Goal: Information Seeking & Learning: Learn about a topic

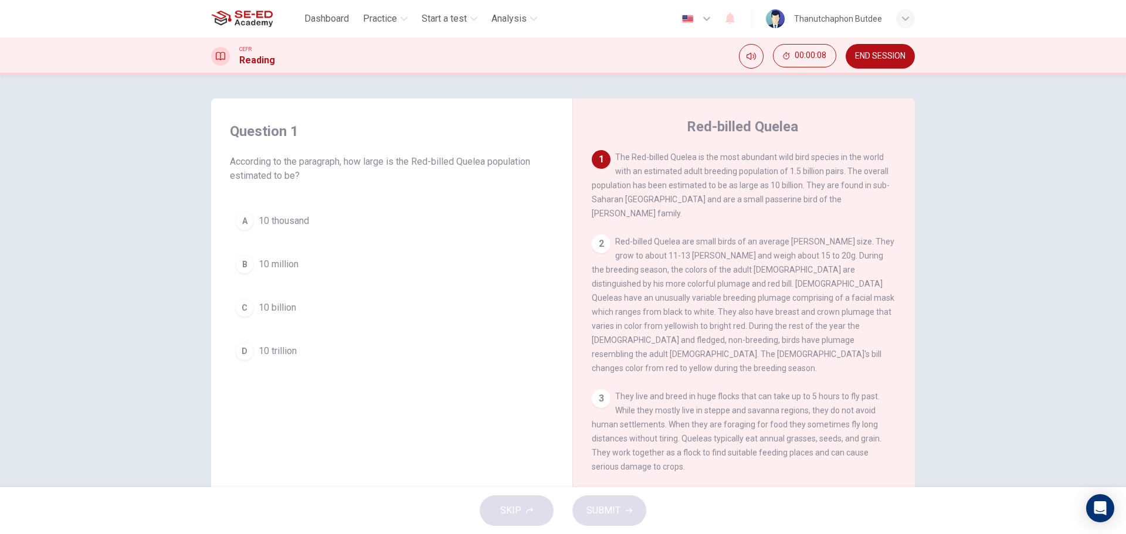
drag, startPoint x: 754, startPoint y: 128, endPoint x: 788, endPoint y: 126, distance: 33.5
click at [786, 126] on h4 "Red-billed Quelea" at bounding box center [742, 126] width 111 height 19
click at [796, 61] on button "00:00:09" at bounding box center [804, 55] width 63 height 23
click at [993, 209] on div "Question 1 According to the paragraph, how large is the Red-billed Quelea popul…" at bounding box center [563, 281] width 1126 height 412
click at [278, 310] on span "10 billion" at bounding box center [278, 308] width 38 height 14
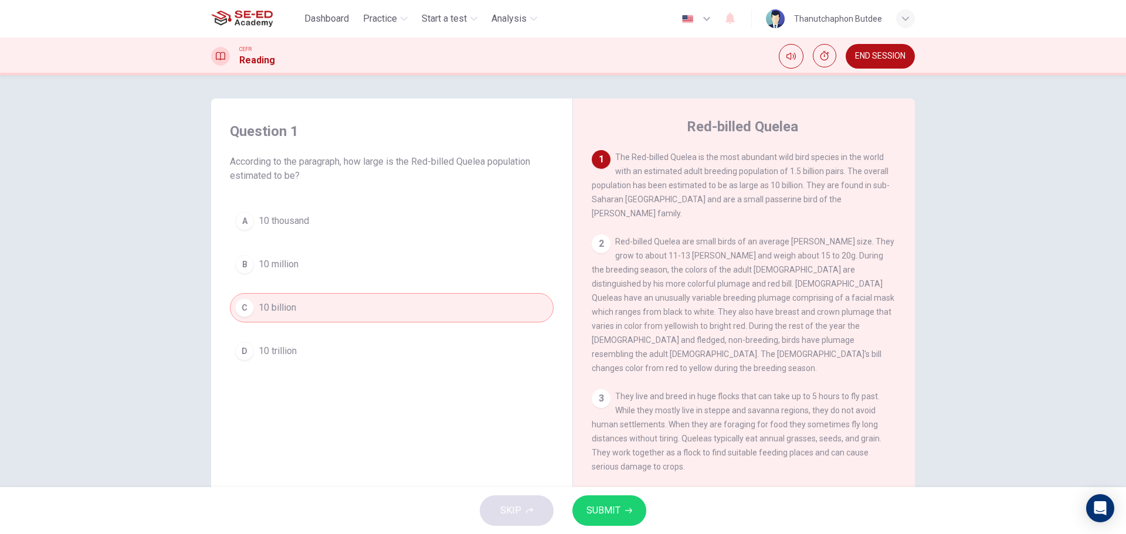
click at [627, 518] on button "SUBMIT" at bounding box center [609, 511] width 74 height 30
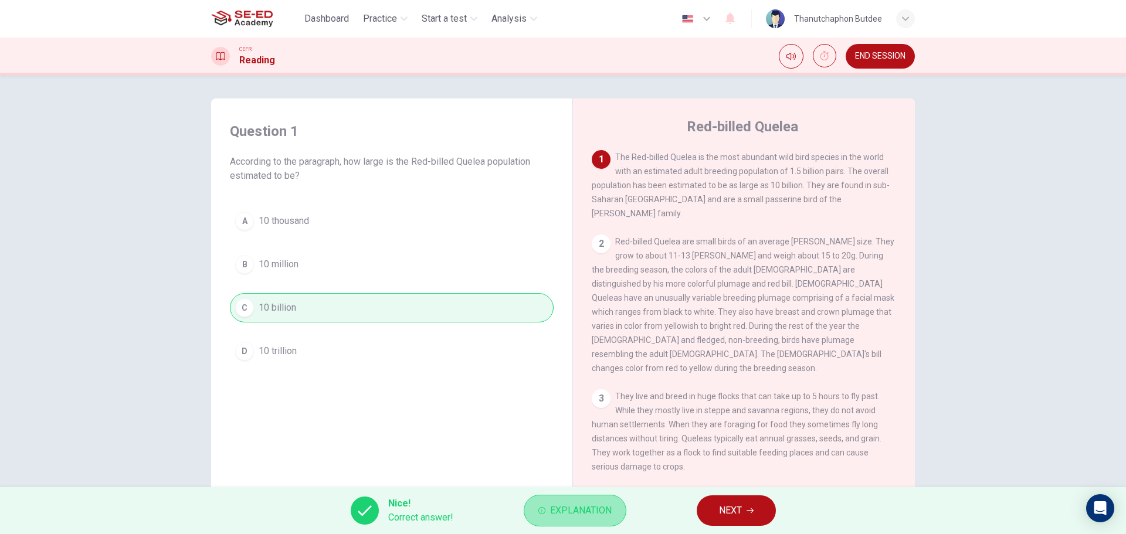
click at [561, 515] on span "Explanation" at bounding box center [581, 511] width 62 height 16
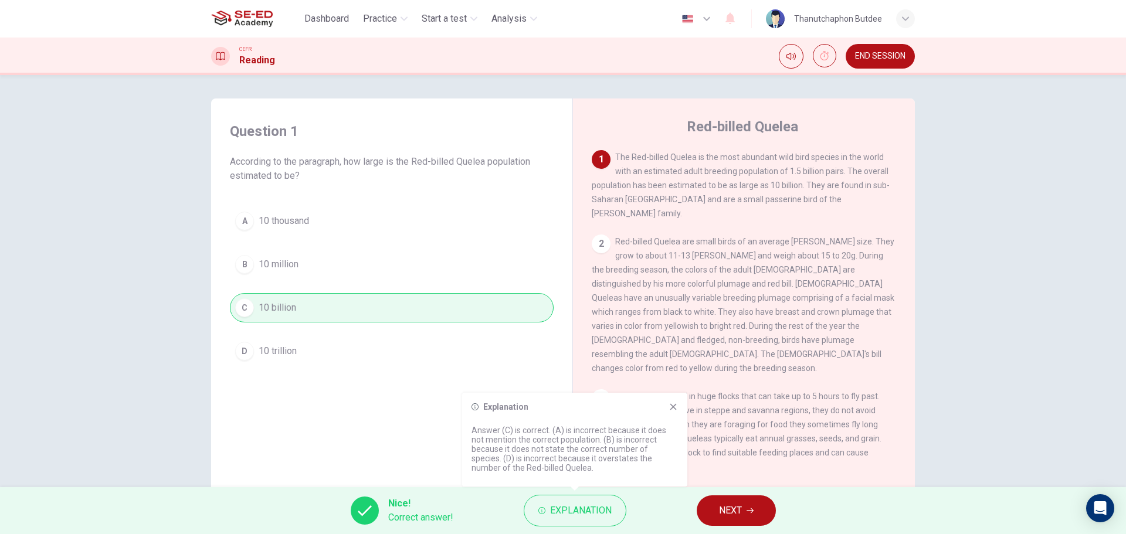
click at [755, 514] on button "NEXT" at bounding box center [736, 511] width 79 height 30
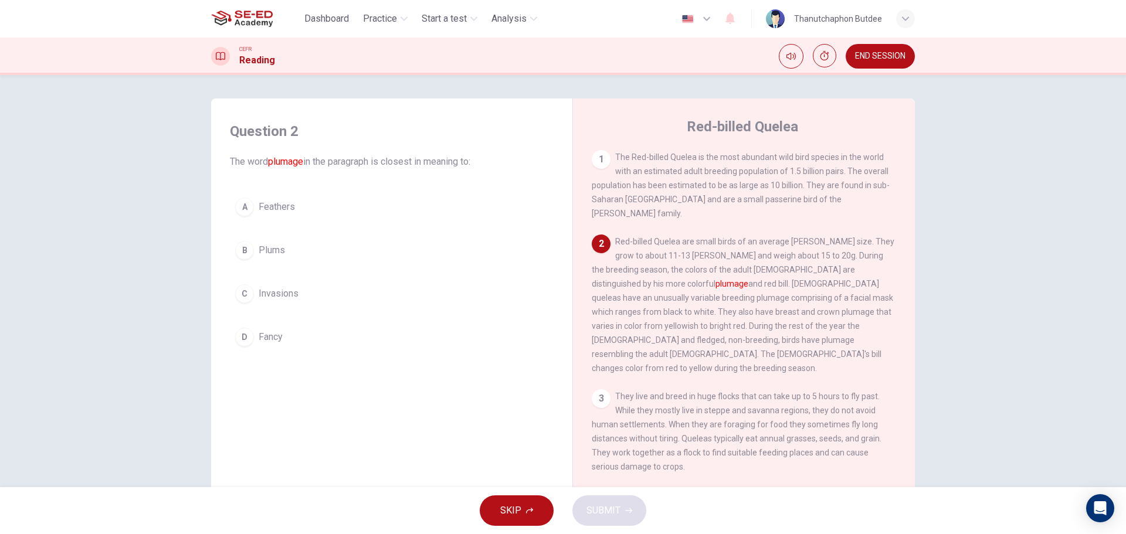
click at [290, 205] on span "Feathers" at bounding box center [277, 207] width 36 height 14
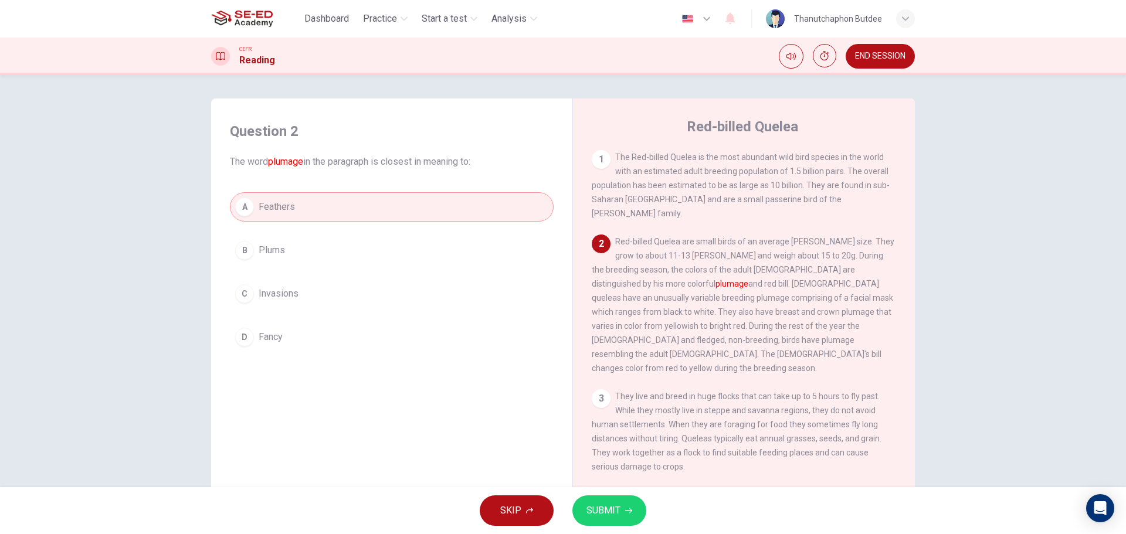
click at [629, 510] on icon "button" at bounding box center [628, 510] width 7 height 7
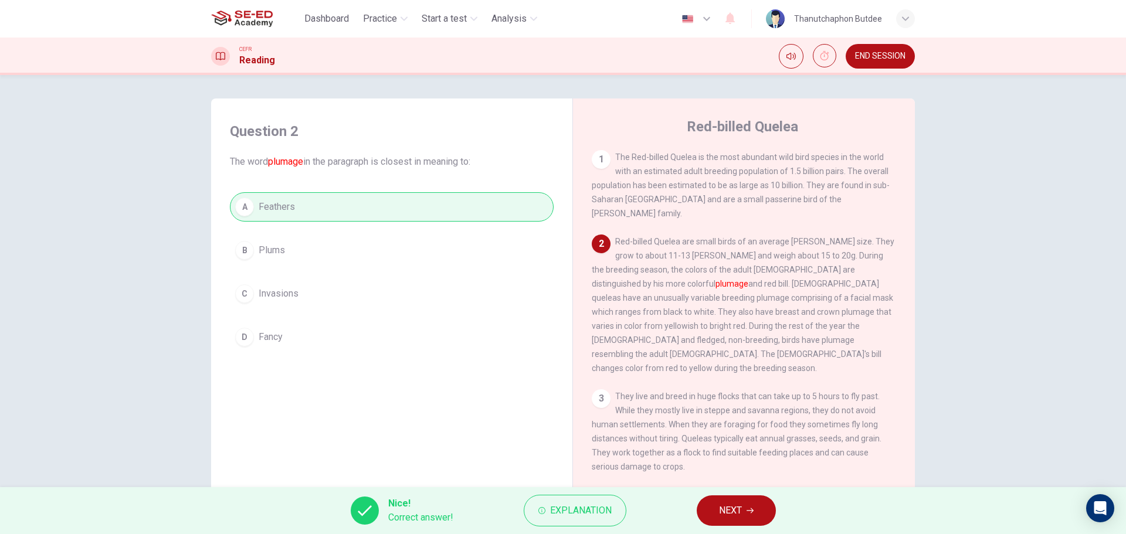
click at [743, 506] on button "NEXT" at bounding box center [736, 511] width 79 height 30
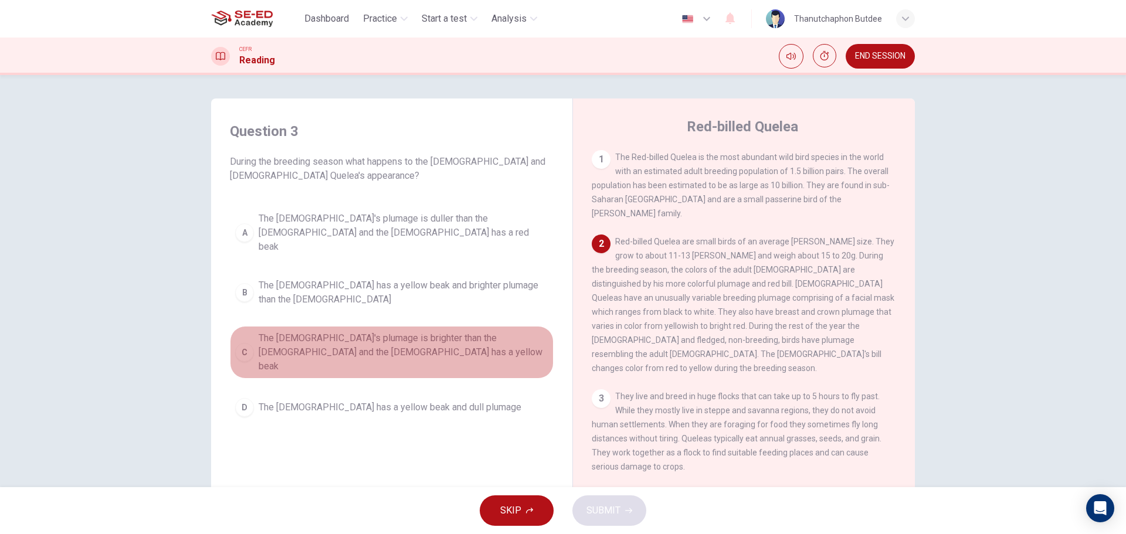
click at [404, 331] on span "The [DEMOGRAPHIC_DATA]'s plumage is brighter than the [DEMOGRAPHIC_DATA] and th…" at bounding box center [404, 352] width 290 height 42
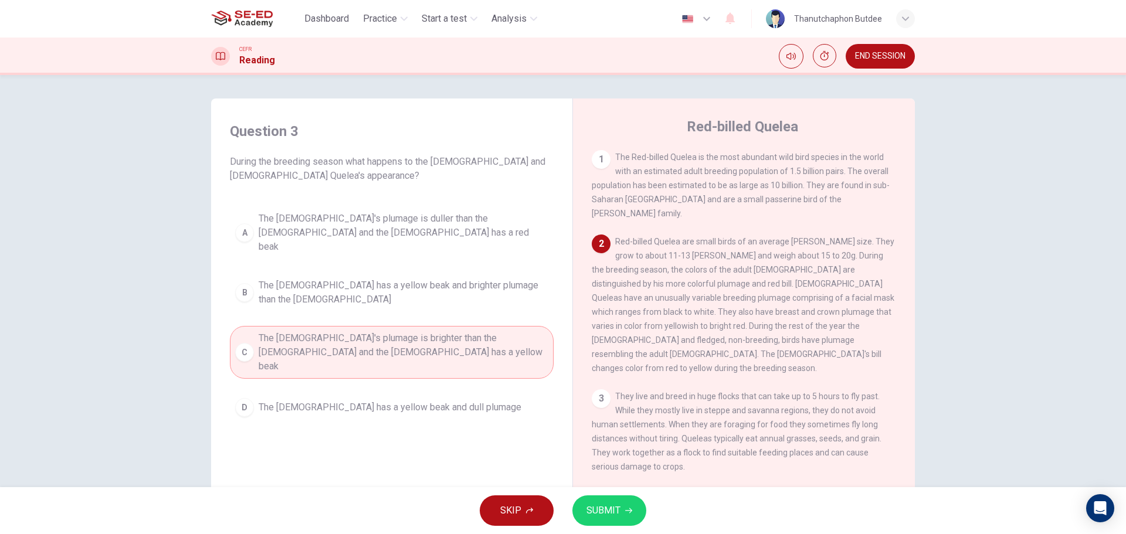
click at [619, 506] on span "SUBMIT" at bounding box center [603, 511] width 34 height 16
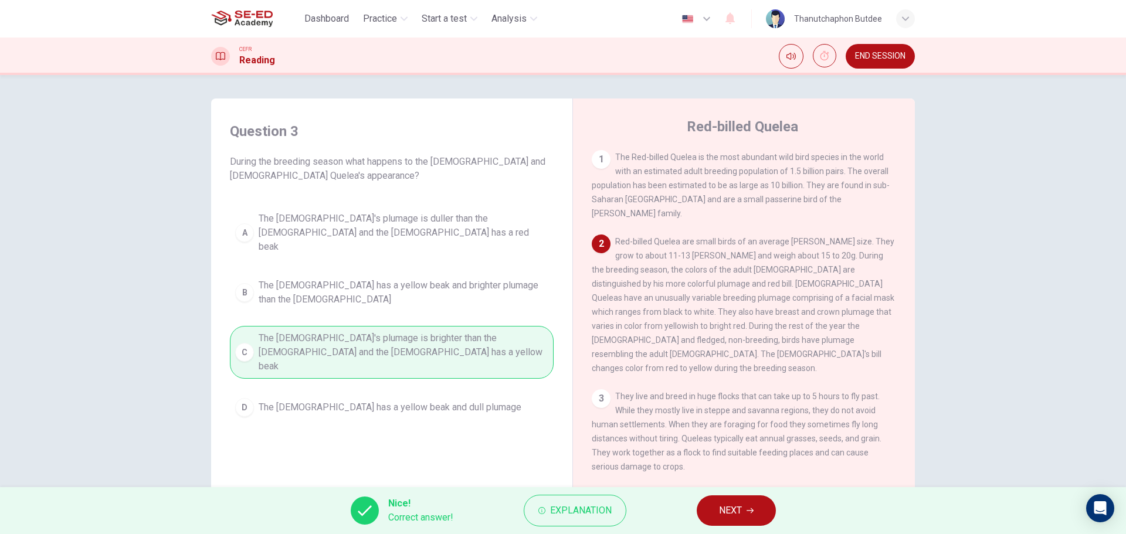
click at [744, 516] on button "NEXT" at bounding box center [736, 511] width 79 height 30
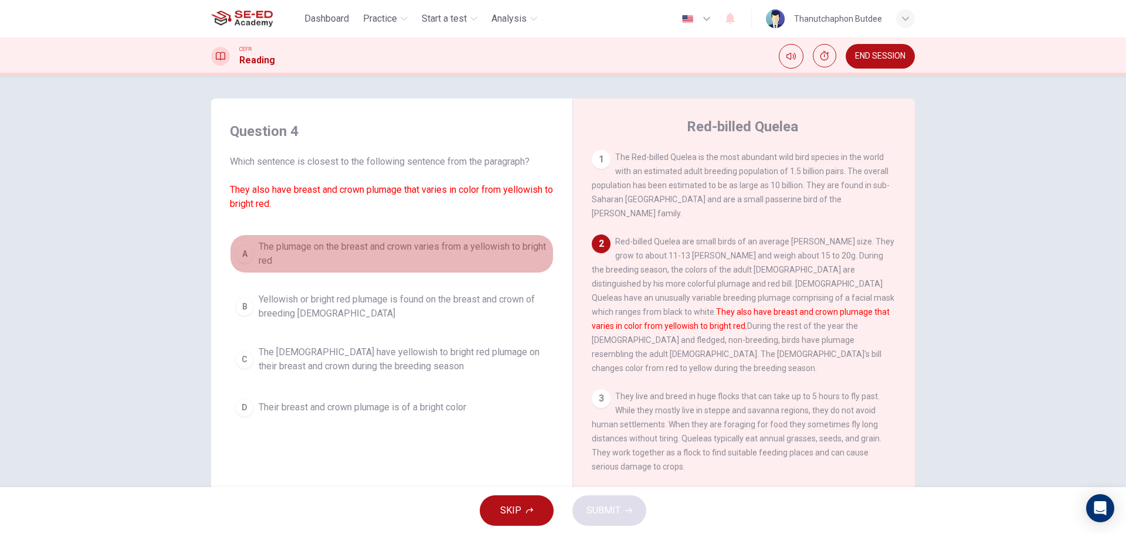
click at [347, 252] on span "The plumage on the breast and crown varies from a yellowish to bright red" at bounding box center [404, 254] width 290 height 28
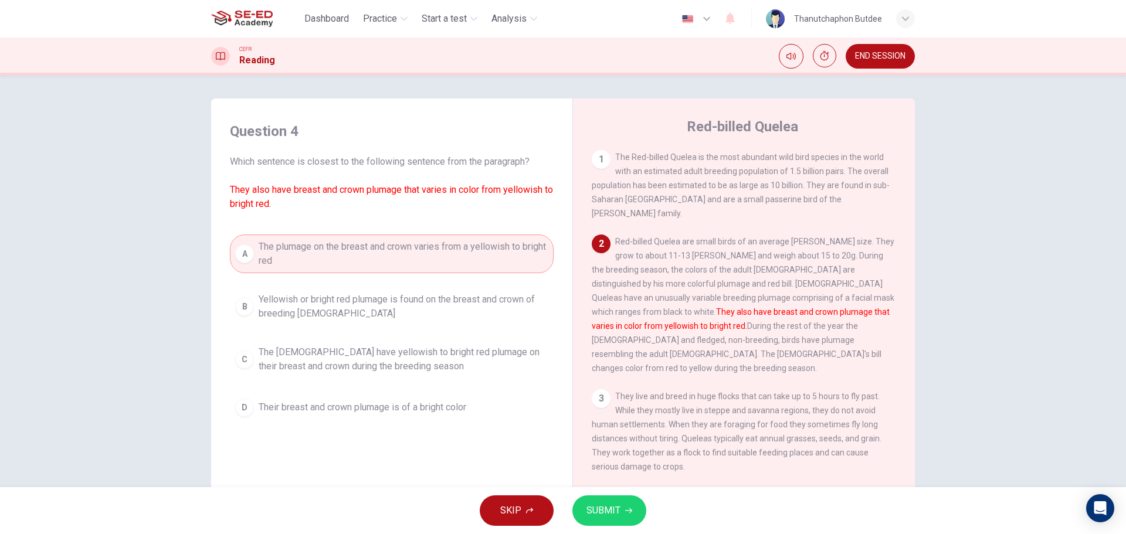
click at [611, 521] on button "SUBMIT" at bounding box center [609, 511] width 74 height 30
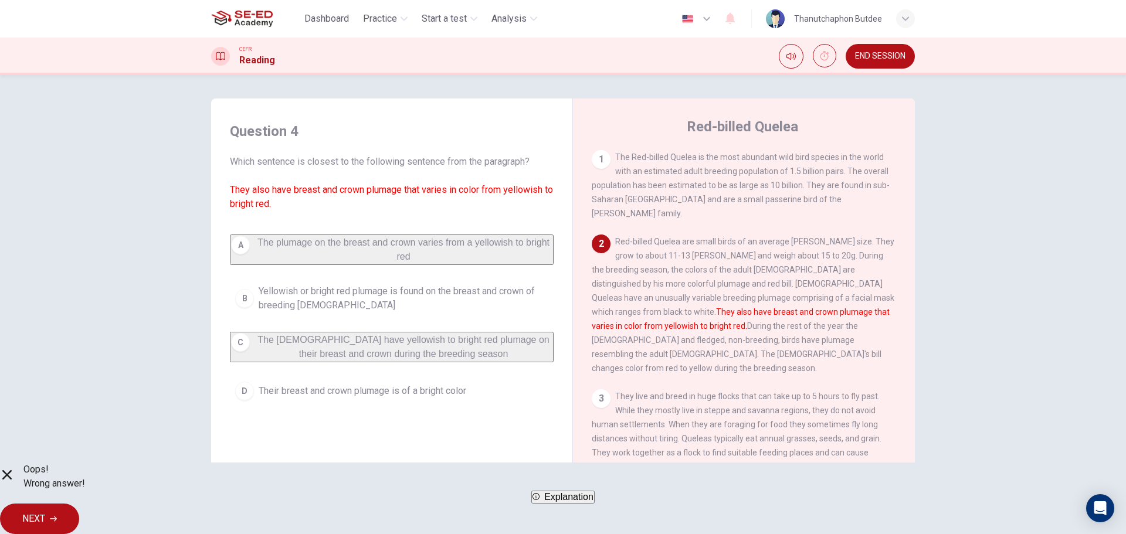
click at [79, 520] on button "NEXT" at bounding box center [39, 519] width 79 height 30
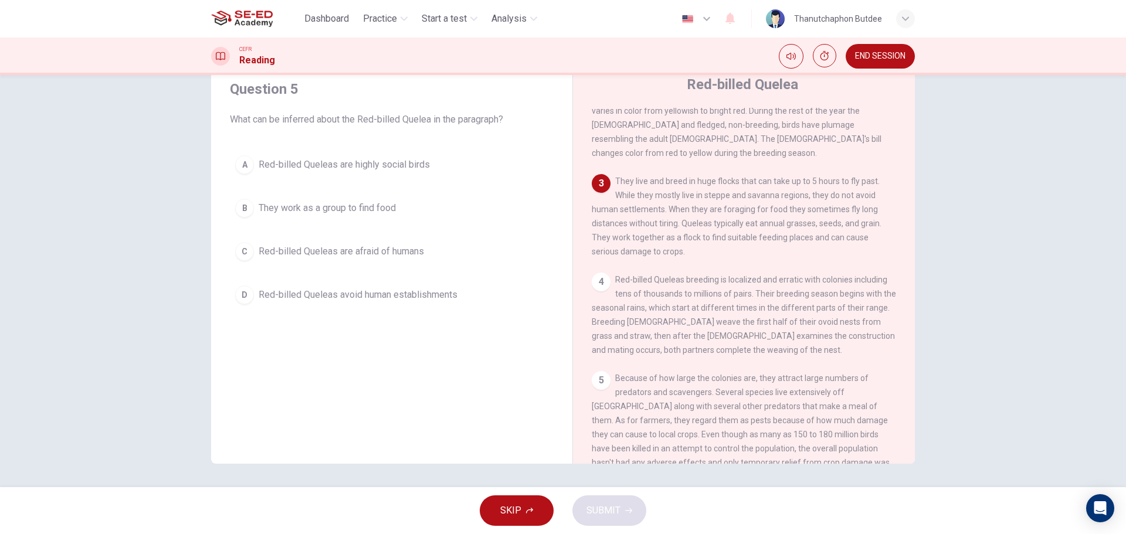
scroll to position [184, 0]
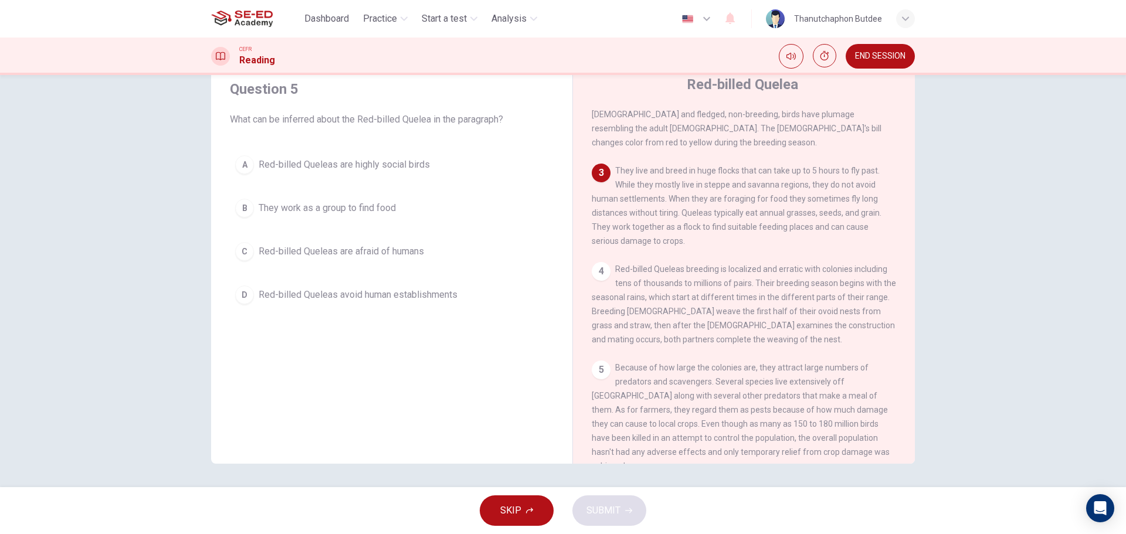
click at [371, 212] on span "They work as a group to find food" at bounding box center [327, 208] width 137 height 14
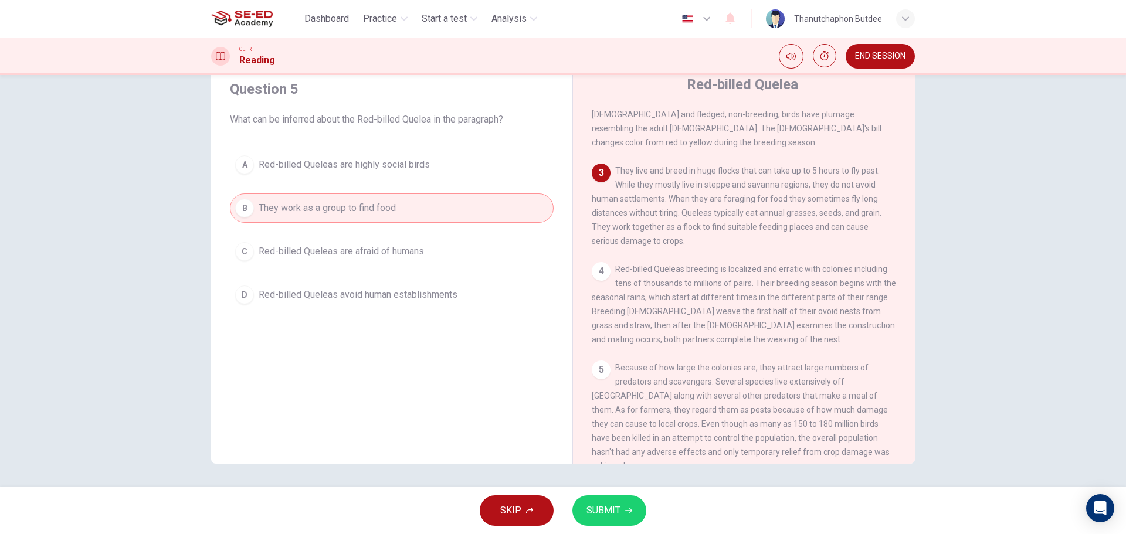
click at [610, 508] on span "SUBMIT" at bounding box center [603, 511] width 34 height 16
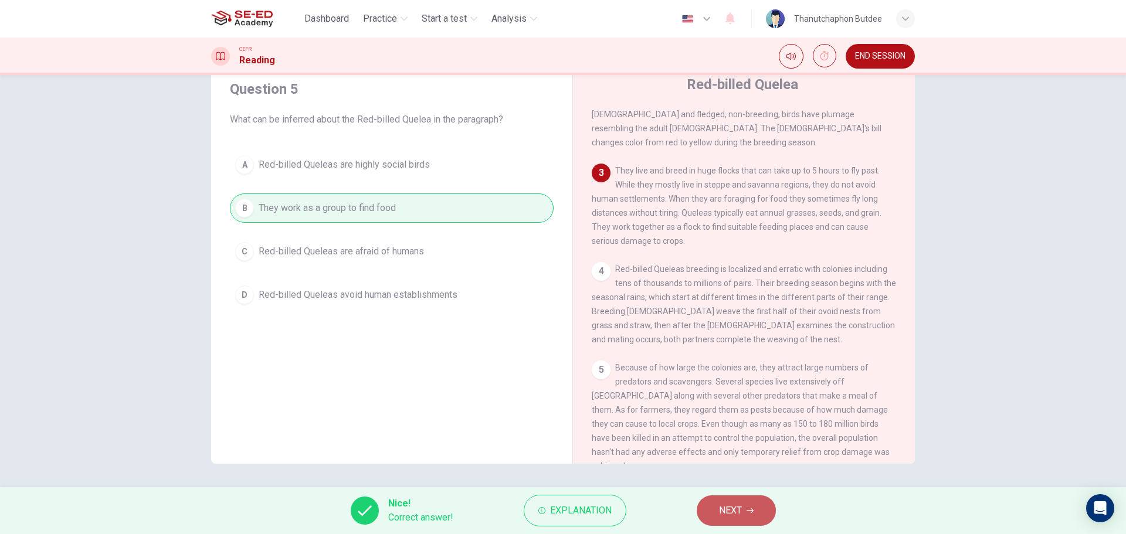
click at [735, 506] on span "NEXT" at bounding box center [730, 511] width 23 height 16
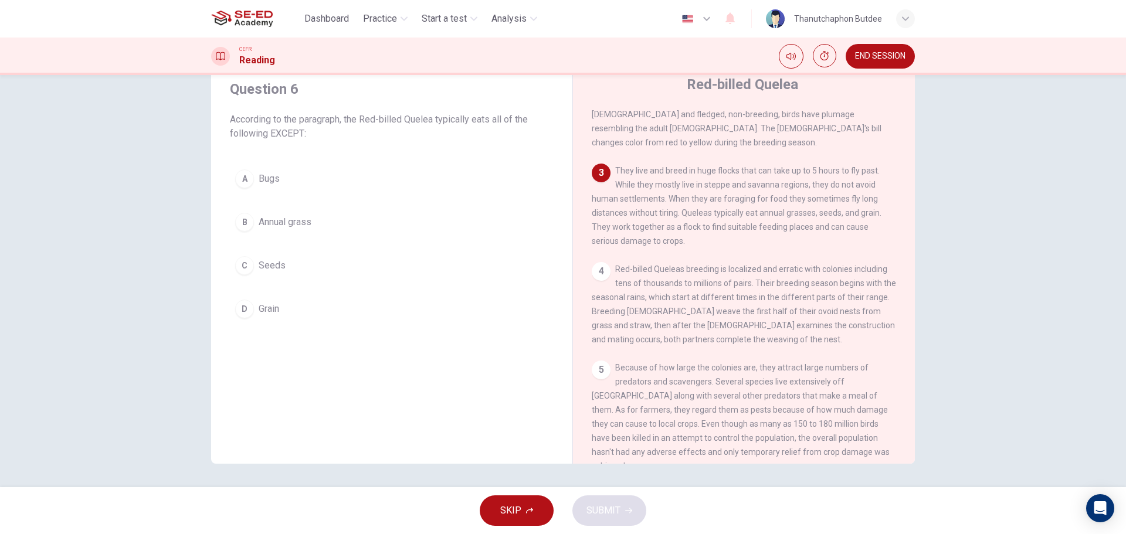
click at [250, 173] on button "A Bugs" at bounding box center [392, 178] width 324 height 29
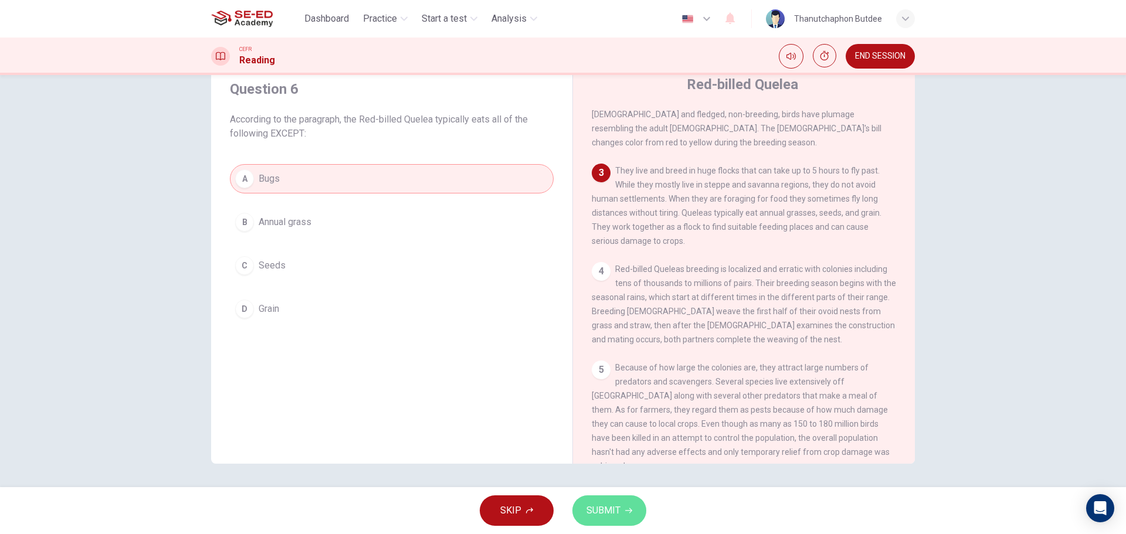
click at [615, 513] on span "SUBMIT" at bounding box center [603, 511] width 34 height 16
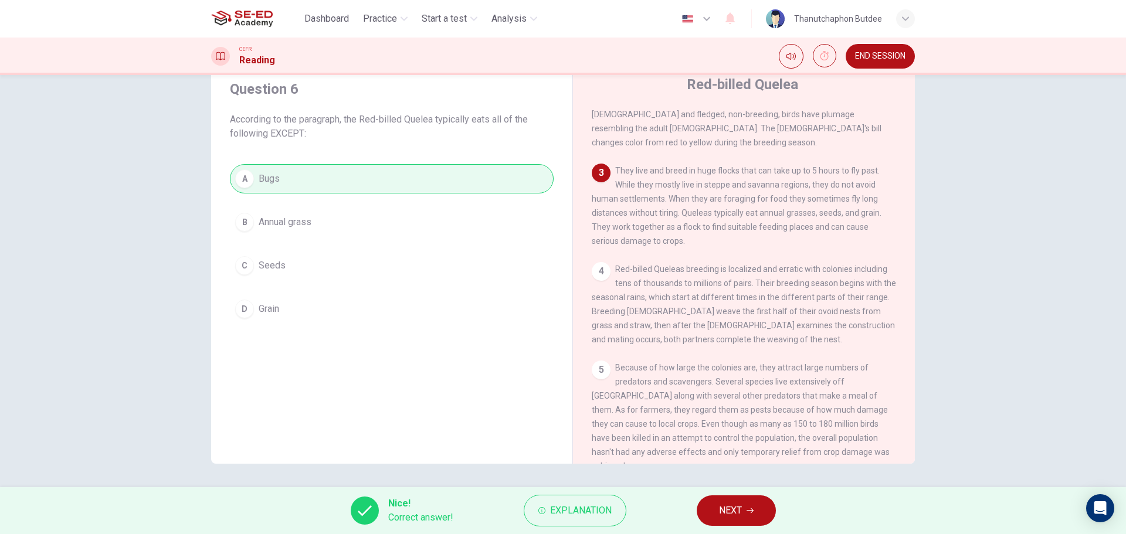
click at [755, 515] on button "NEXT" at bounding box center [736, 511] width 79 height 30
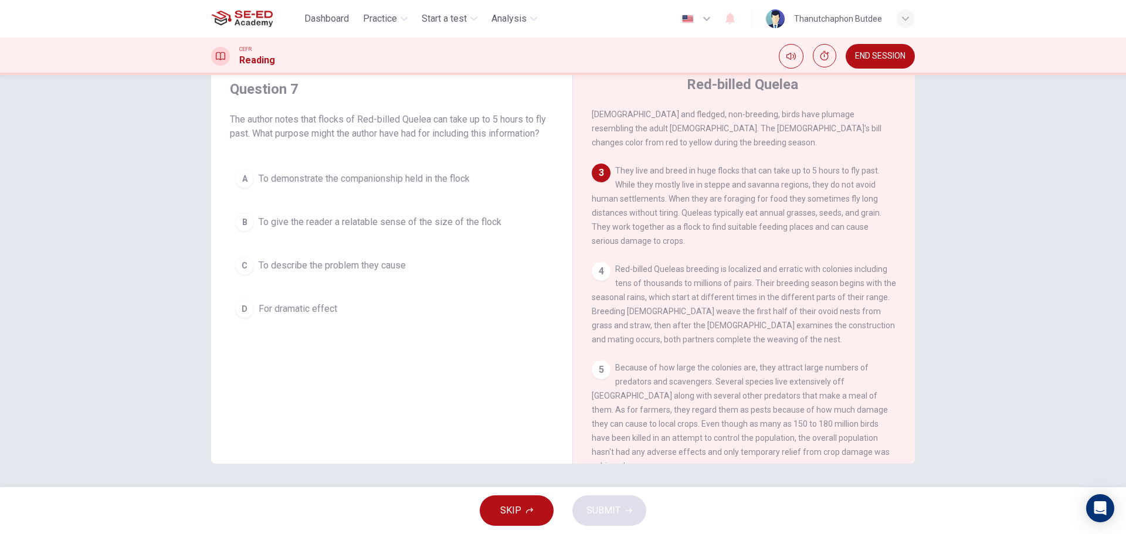
click at [460, 388] on div "Question 7 The author notes that flocks of Red-billed Quelea can take up to 5 h…" at bounding box center [391, 266] width 342 height 396
click at [385, 184] on span "To demonstrate the companionship held in the flock" at bounding box center [364, 179] width 211 height 14
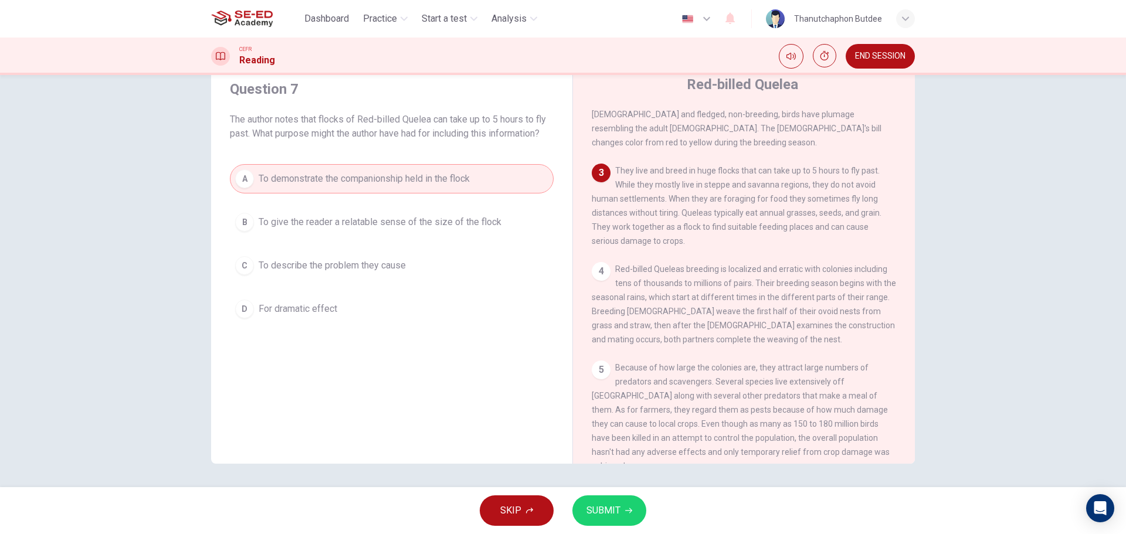
click at [611, 500] on button "SUBMIT" at bounding box center [609, 511] width 74 height 30
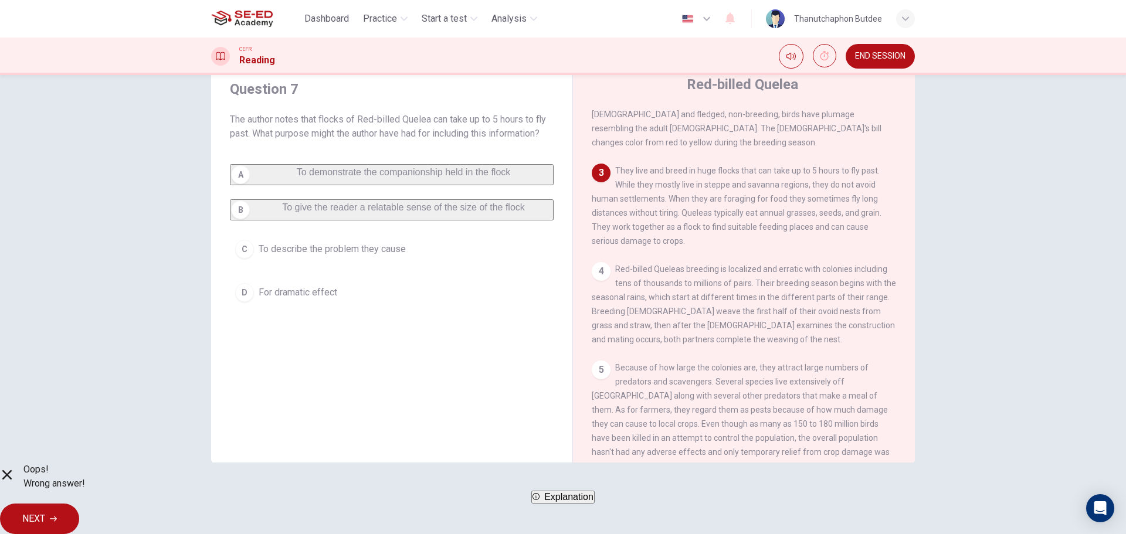
click at [79, 523] on button "NEXT" at bounding box center [39, 519] width 79 height 30
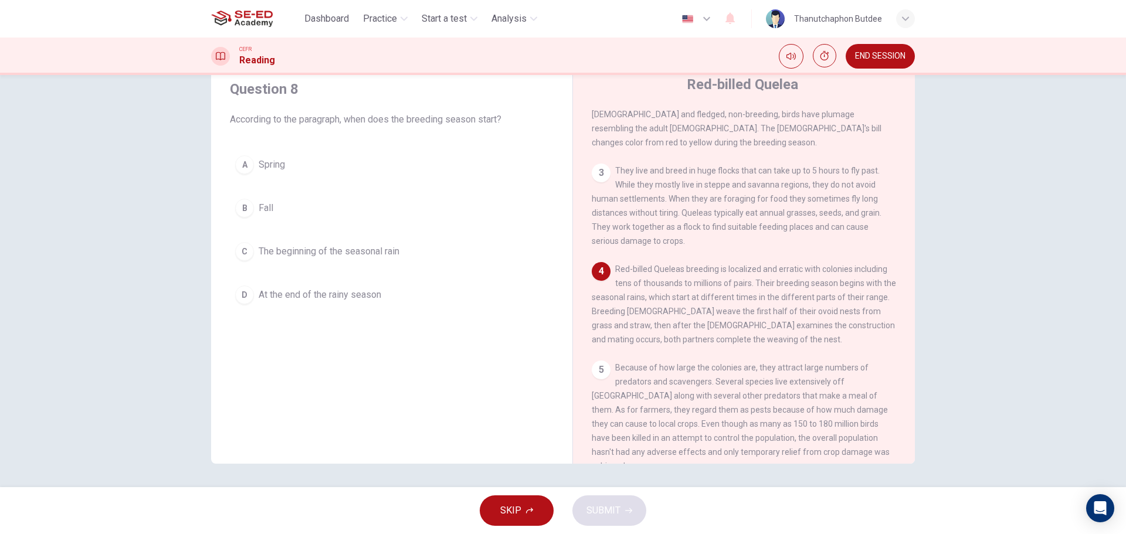
click at [822, 41] on div "CEFR Reading END SESSION" at bounding box center [563, 57] width 1126 height 38
click at [825, 50] on button "Show" at bounding box center [824, 55] width 23 height 23
click at [802, 53] on span "00:09:40" at bounding box center [811, 55] width 32 height 9
click at [990, 301] on div "Question 8 According to the paragraph, when does the breeding season start? A S…" at bounding box center [563, 281] width 1126 height 412
click at [391, 257] on span "The beginning of the seasonal rain" at bounding box center [329, 252] width 141 height 14
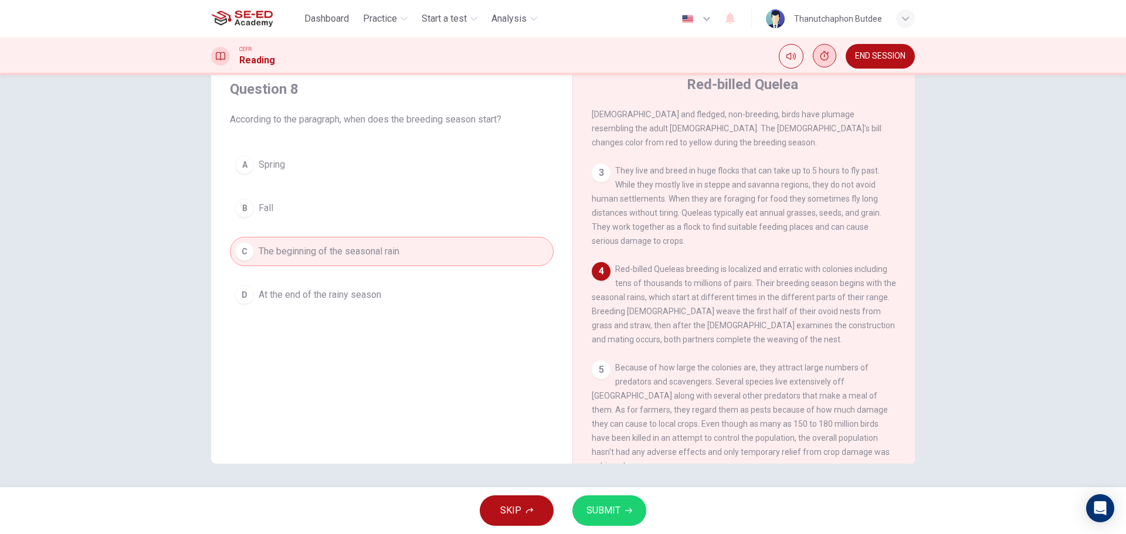
click at [626, 504] on button "SUBMIT" at bounding box center [609, 511] width 74 height 30
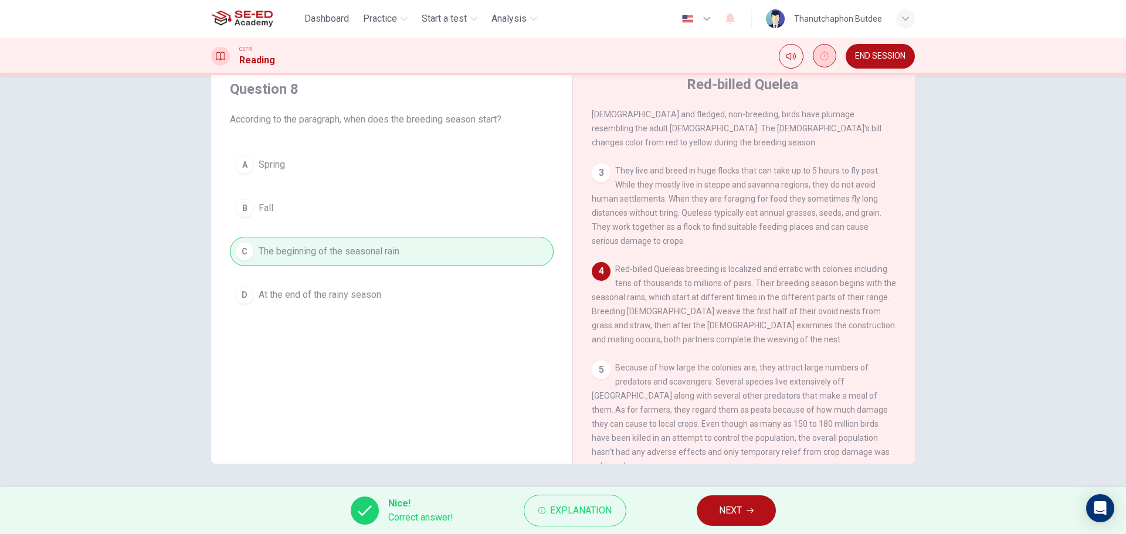
click at [735, 507] on span "NEXT" at bounding box center [730, 511] width 23 height 16
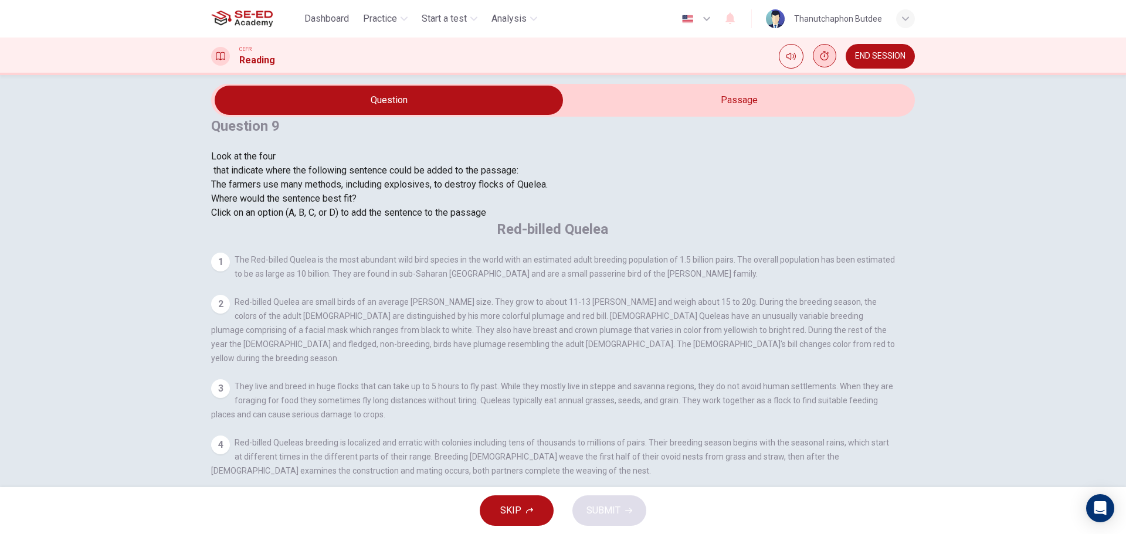
scroll to position [0, 0]
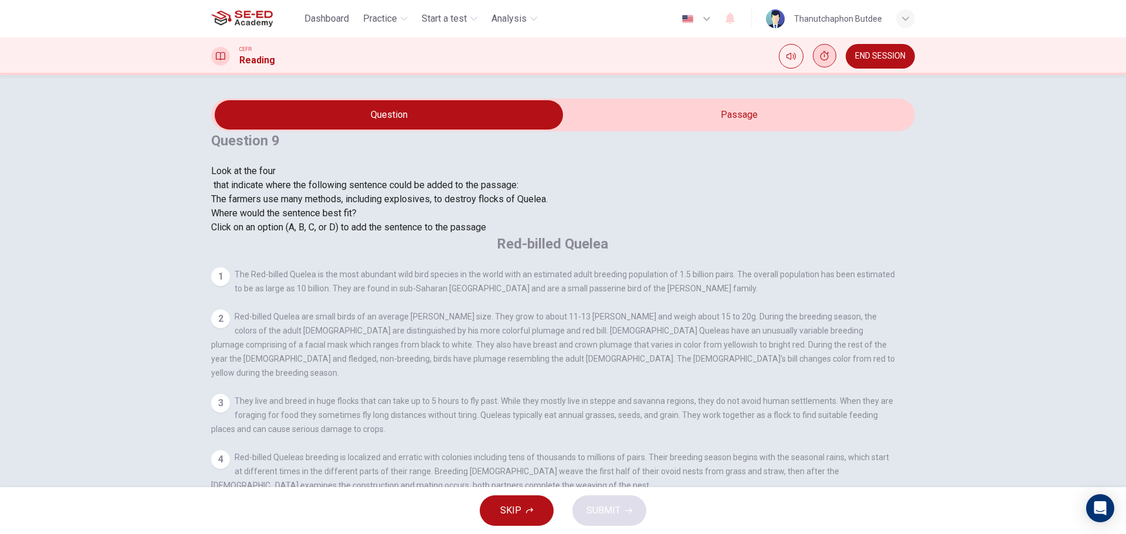
click at [889, 53] on span "END SESSION" at bounding box center [880, 56] width 50 height 9
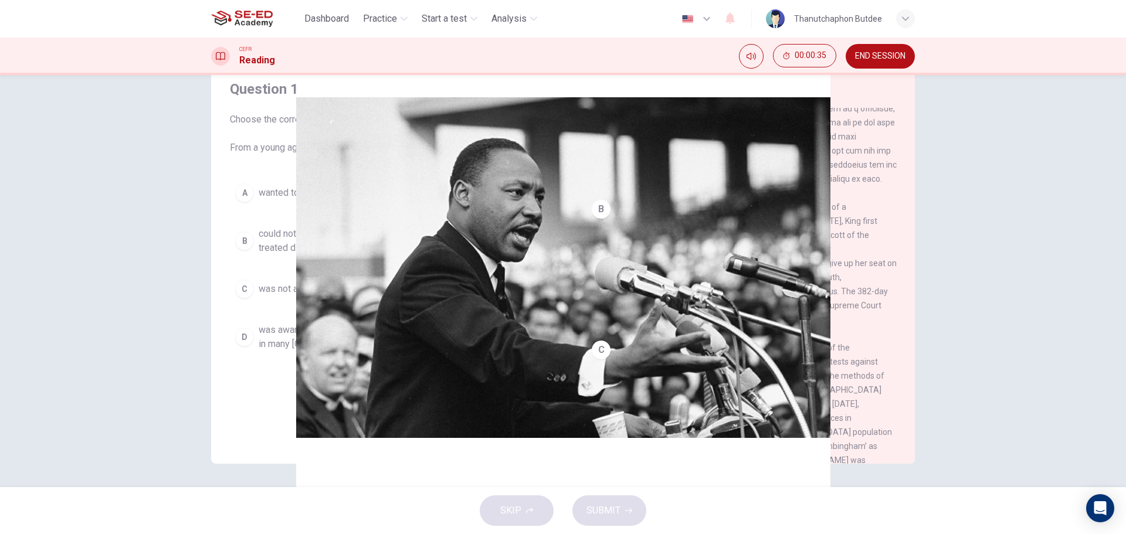
scroll to position [107, 0]
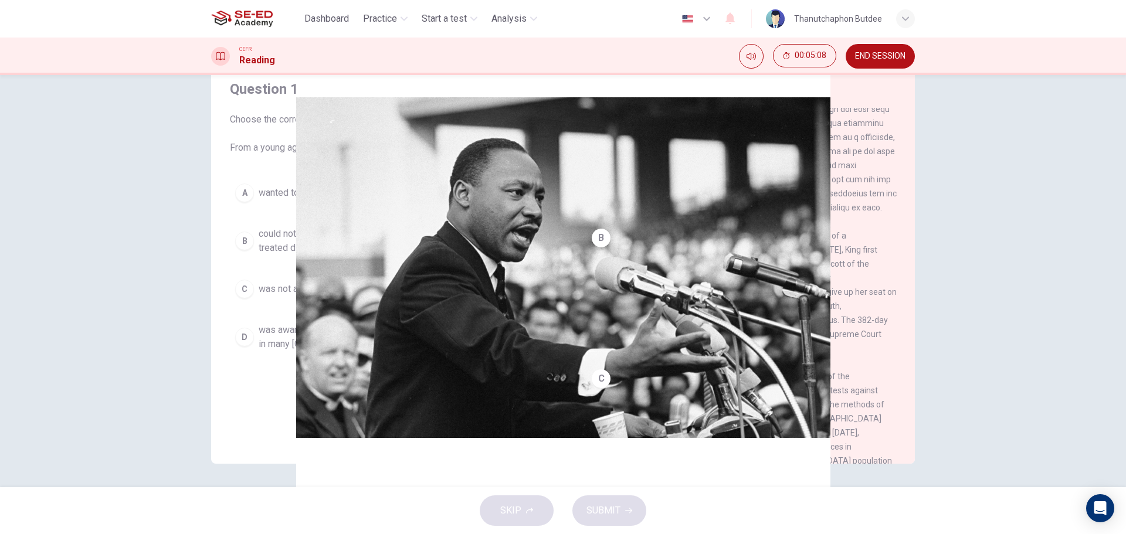
click at [378, 233] on span "could not understand why [DEMOGRAPHIC_DATA] people were treated differently." at bounding box center [404, 241] width 290 height 28
click at [634, 513] on button "SUBMIT" at bounding box center [609, 511] width 74 height 30
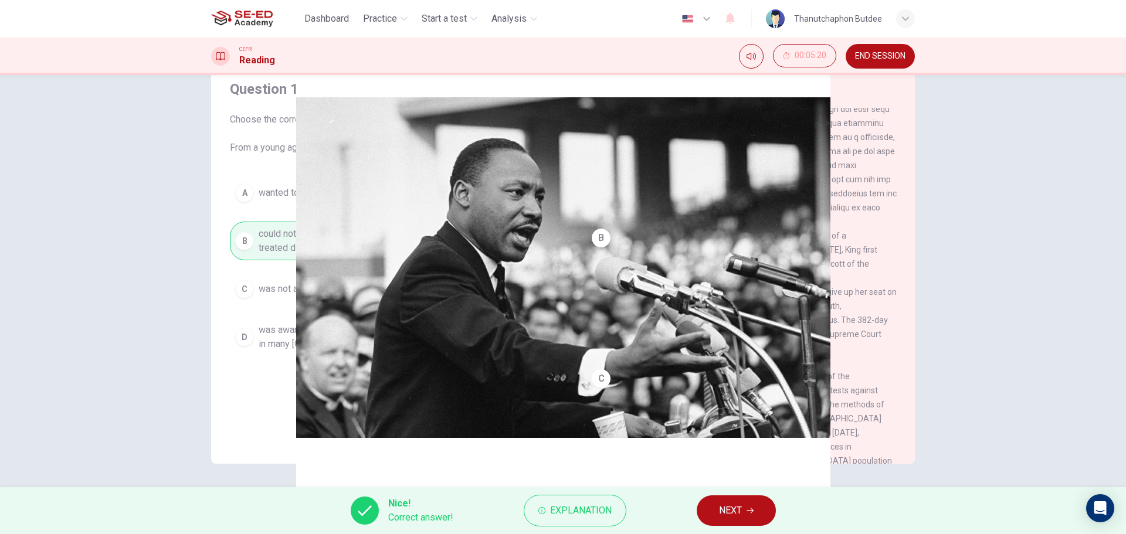
click at [750, 515] on button "NEXT" at bounding box center [736, 511] width 79 height 30
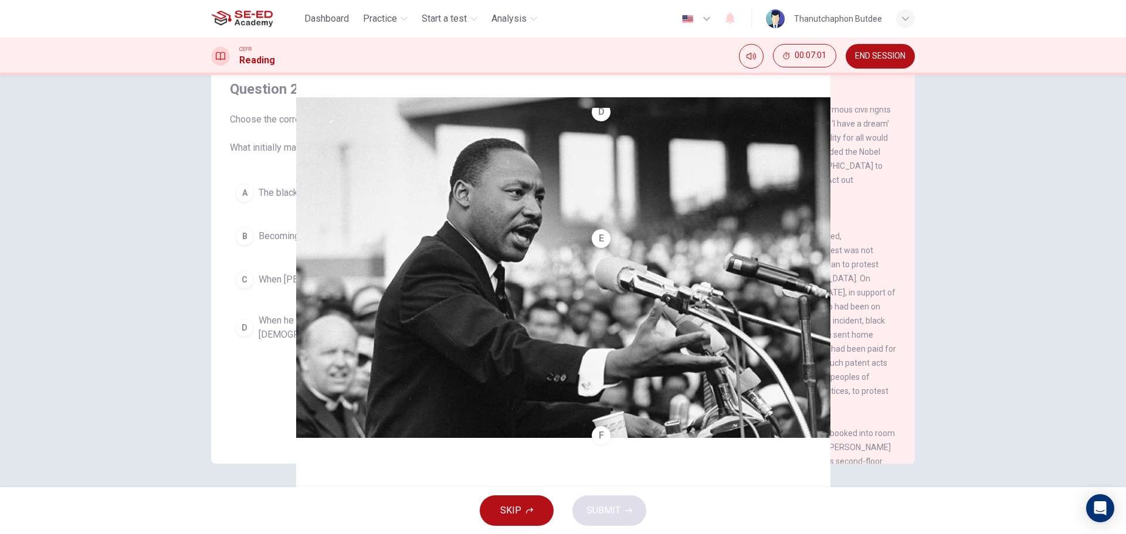
scroll to position [459, 0]
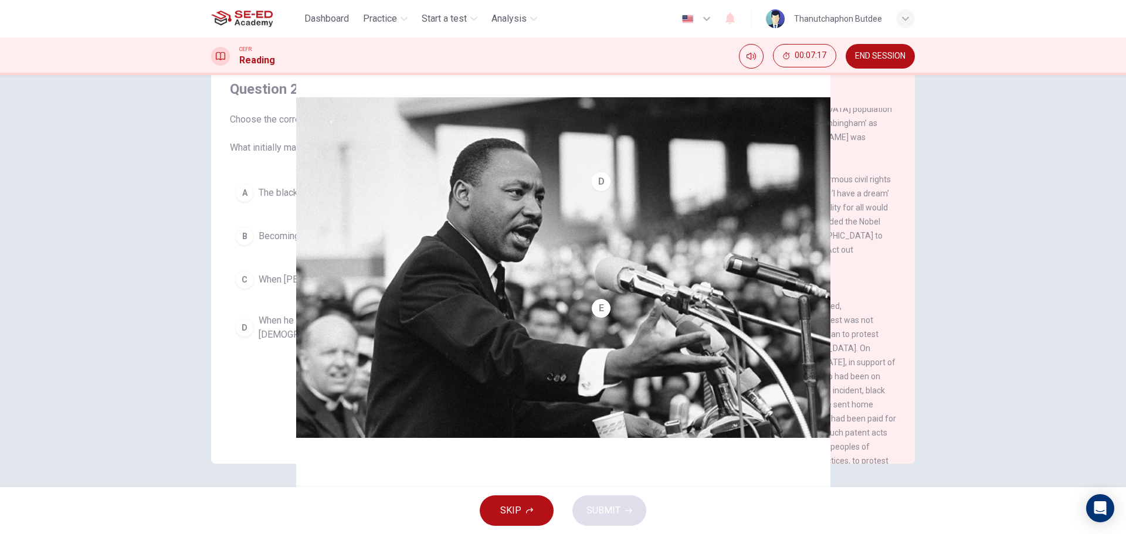
drag, startPoint x: 710, startPoint y: 258, endPoint x: 733, endPoint y: 255, distance: 23.1
click at [732, 156] on span "In [DATE] [PERSON_NAME] was active in the organisation of the [DEMOGRAPHIC_DATA…" at bounding box center [742, 88] width 300 height 136
click at [351, 245] on button "B Becoming a [DEMOGRAPHIC_DATA] at a [DEMOGRAPHIC_DATA]" at bounding box center [392, 236] width 324 height 29
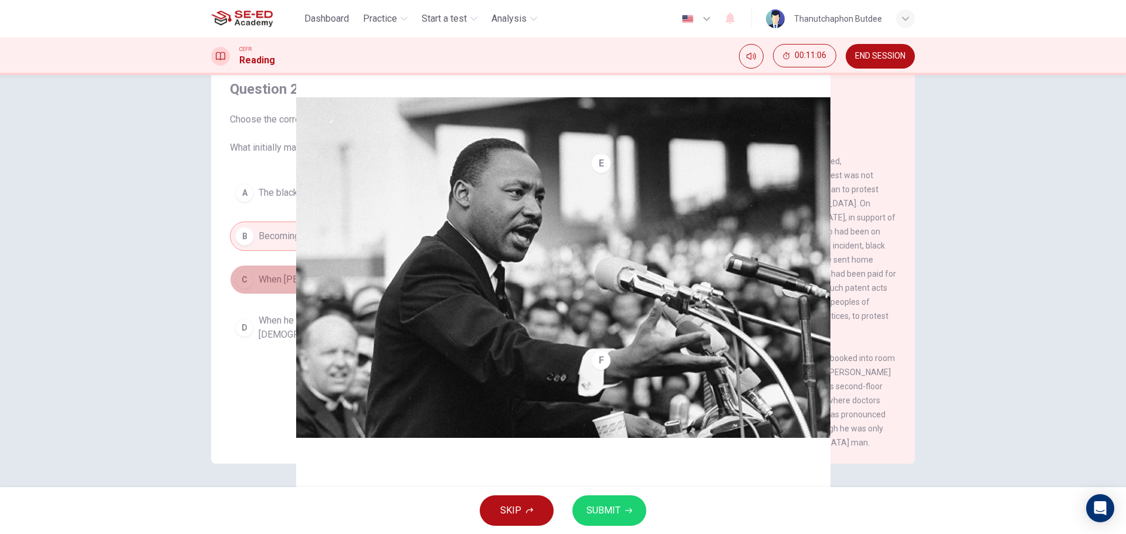
click at [355, 289] on button "C When [PERSON_NAME] refused to give up her seat on a bus" at bounding box center [392, 279] width 324 height 29
click at [335, 328] on span "When he persuaded [PERSON_NAME] not to give up her bus seat to a [DEMOGRAPHIC_D…" at bounding box center [404, 328] width 290 height 28
click at [347, 232] on span "Becoming a [DEMOGRAPHIC_DATA] at a [DEMOGRAPHIC_DATA]" at bounding box center [392, 236] width 266 height 14
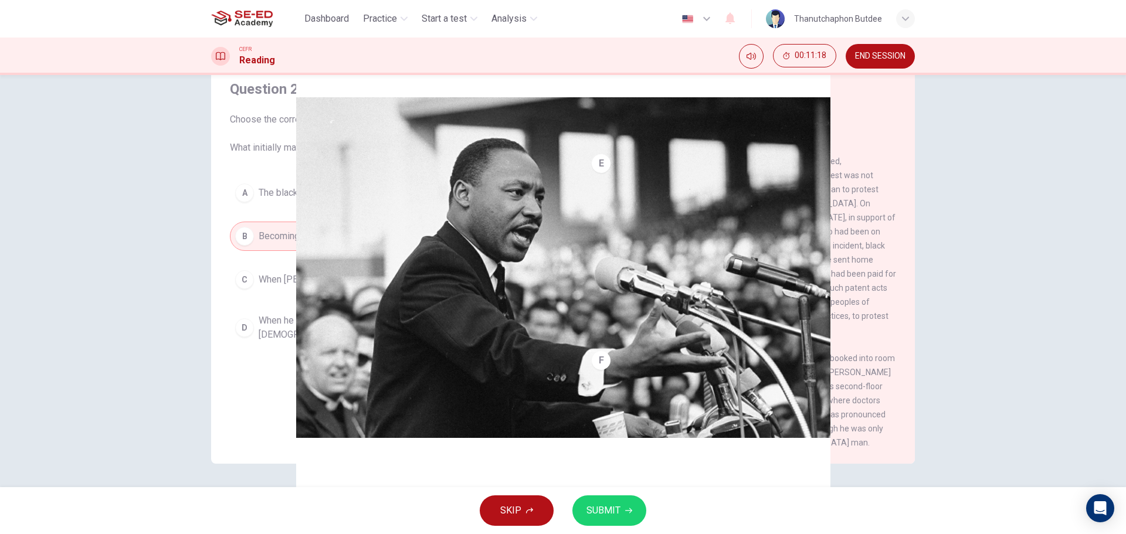
scroll to position [635, 0]
click at [623, 510] on button "SUBMIT" at bounding box center [609, 511] width 74 height 30
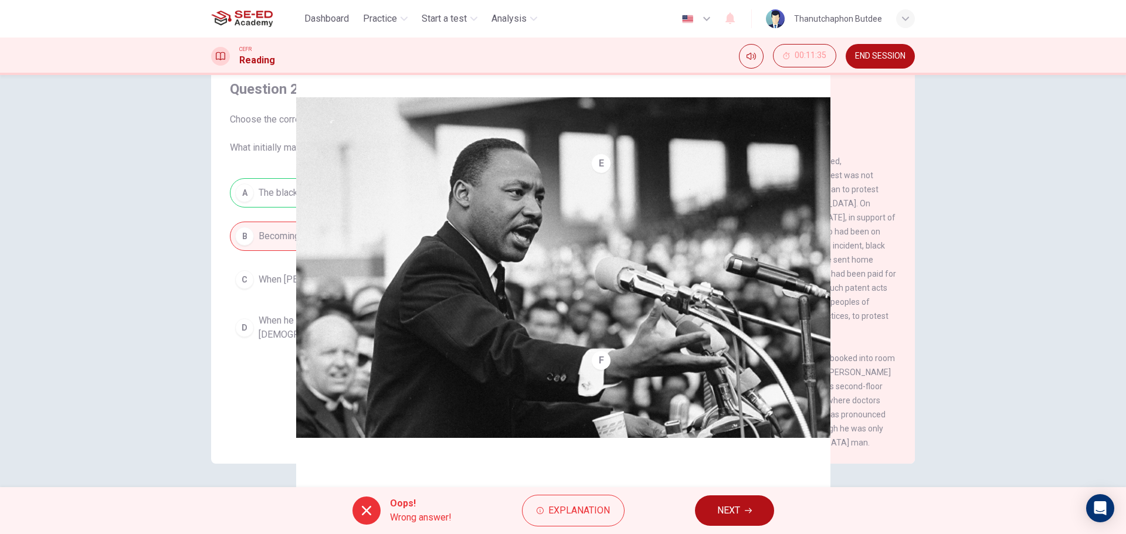
click at [732, 507] on span "NEXT" at bounding box center [728, 511] width 23 height 16
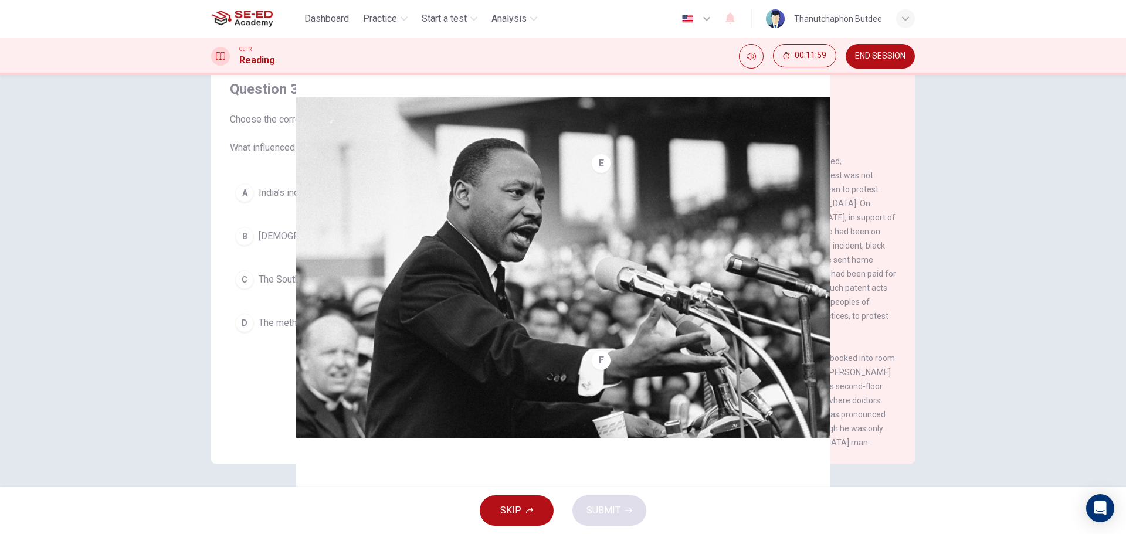
click at [339, 329] on span "The methods of [PERSON_NAME]" at bounding box center [329, 323] width 140 height 14
click at [612, 513] on span "SUBMIT" at bounding box center [603, 511] width 34 height 16
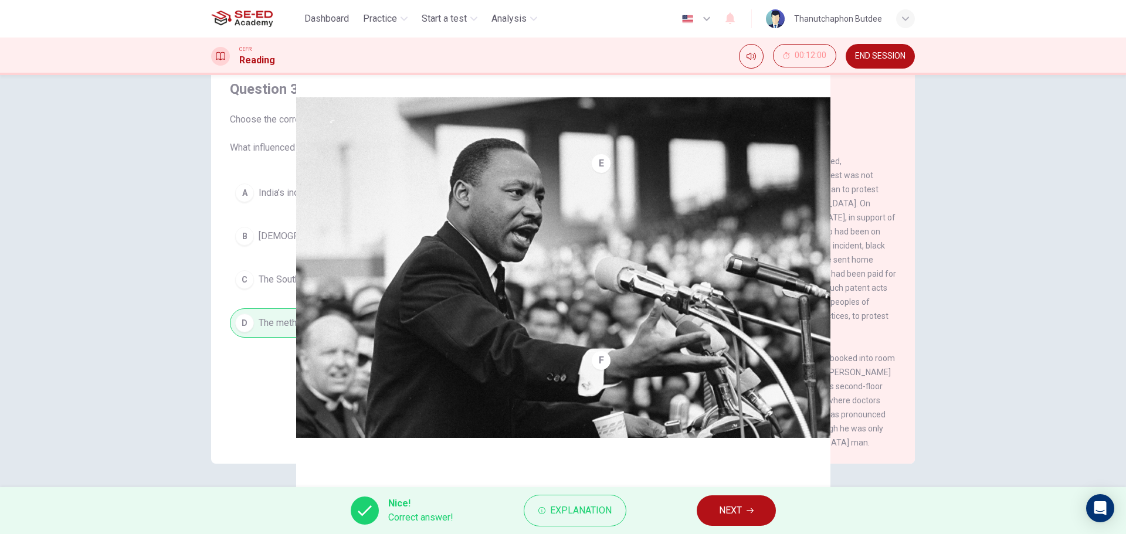
scroll to position [752, 0]
click at [763, 507] on button "NEXT" at bounding box center [736, 511] width 79 height 30
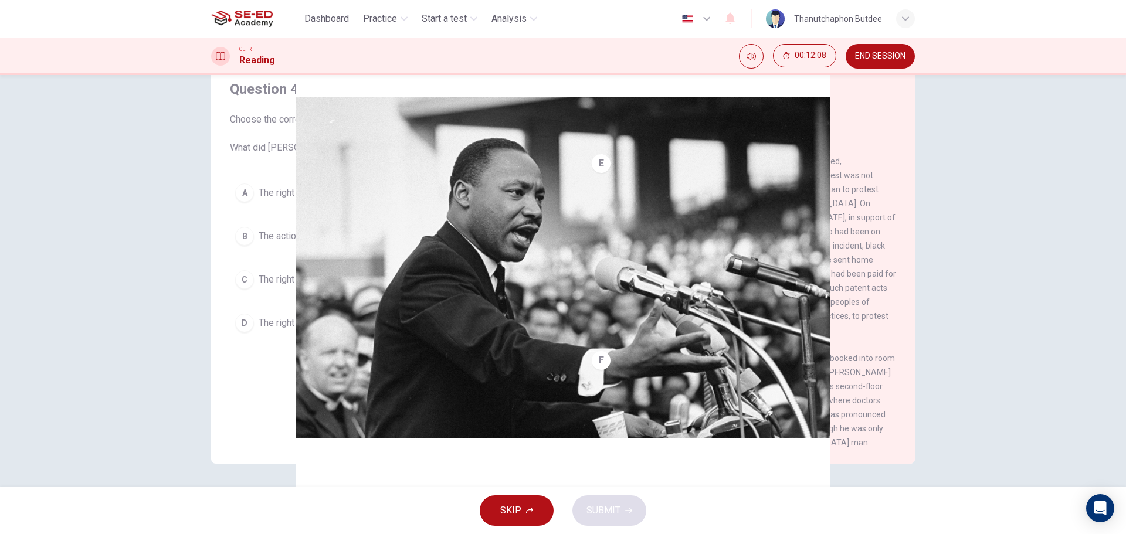
click at [345, 196] on span "The right of [DEMOGRAPHIC_DATA] people to vote" at bounding box center [363, 193] width 209 height 14
click at [366, 242] on span "The actions of the US Congress" at bounding box center [324, 236] width 130 height 14
click at [391, 283] on span "The right to win the Nobel Peace Prize" at bounding box center [338, 280] width 158 height 14
click at [383, 199] on span "The right of [DEMOGRAPHIC_DATA] people to vote" at bounding box center [363, 193] width 209 height 14
click at [630, 520] on button "SUBMIT" at bounding box center [609, 511] width 74 height 30
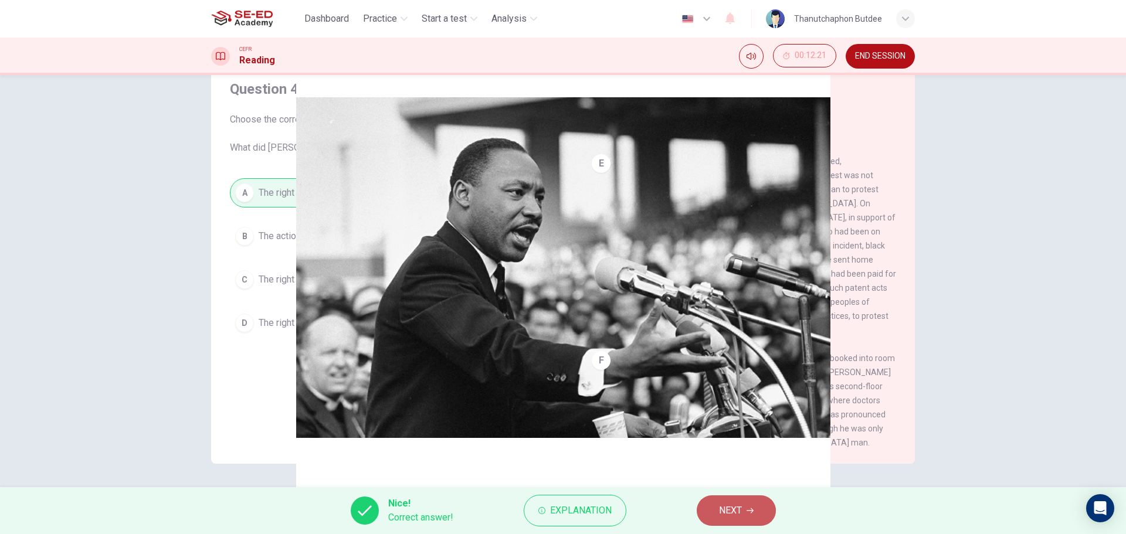
click at [743, 510] on button "NEXT" at bounding box center [736, 511] width 79 height 30
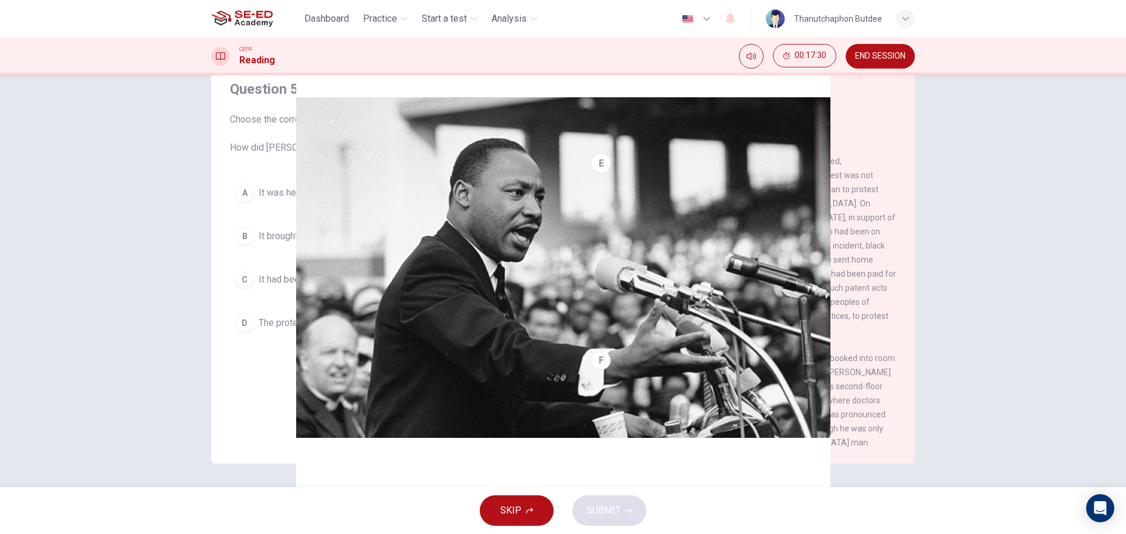
click at [437, 270] on button "C It had been exploited by politicians who wanted to get more votes" at bounding box center [392, 279] width 324 height 29
click at [636, 512] on button "SUBMIT" at bounding box center [609, 511] width 74 height 30
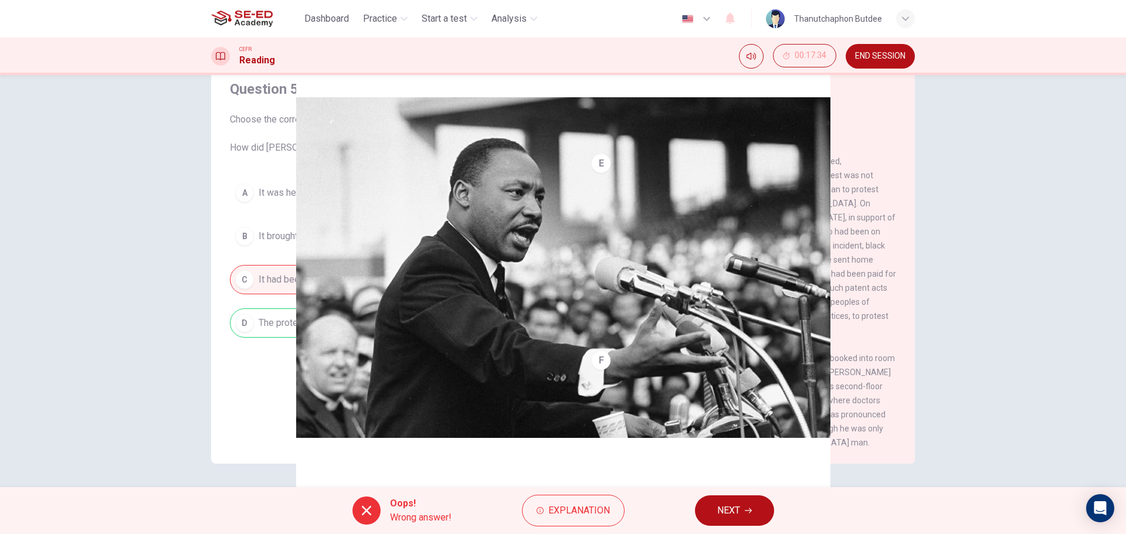
click at [722, 499] on button "NEXT" at bounding box center [734, 511] width 79 height 30
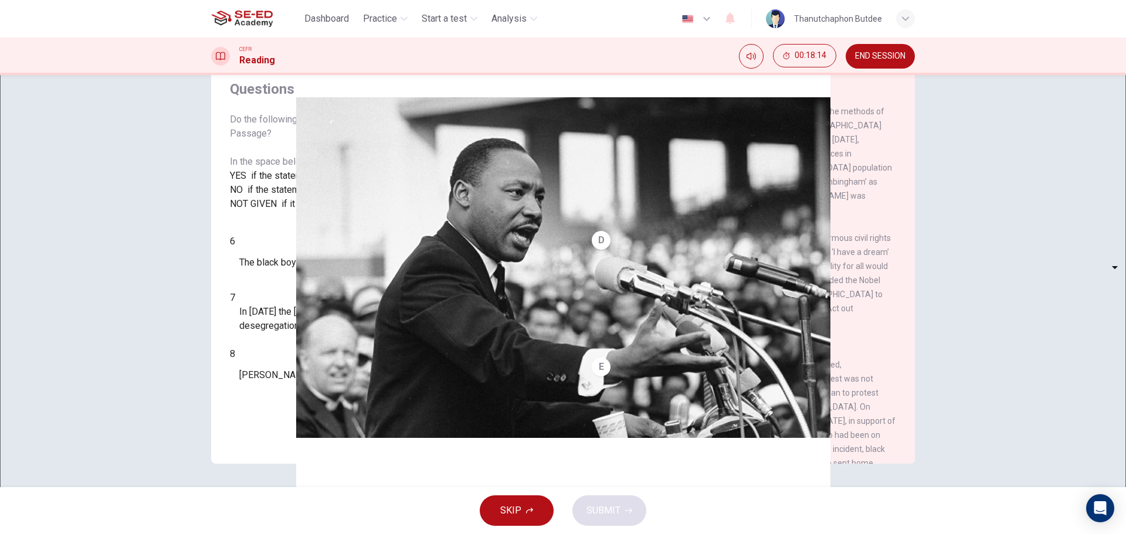
scroll to position [518, 0]
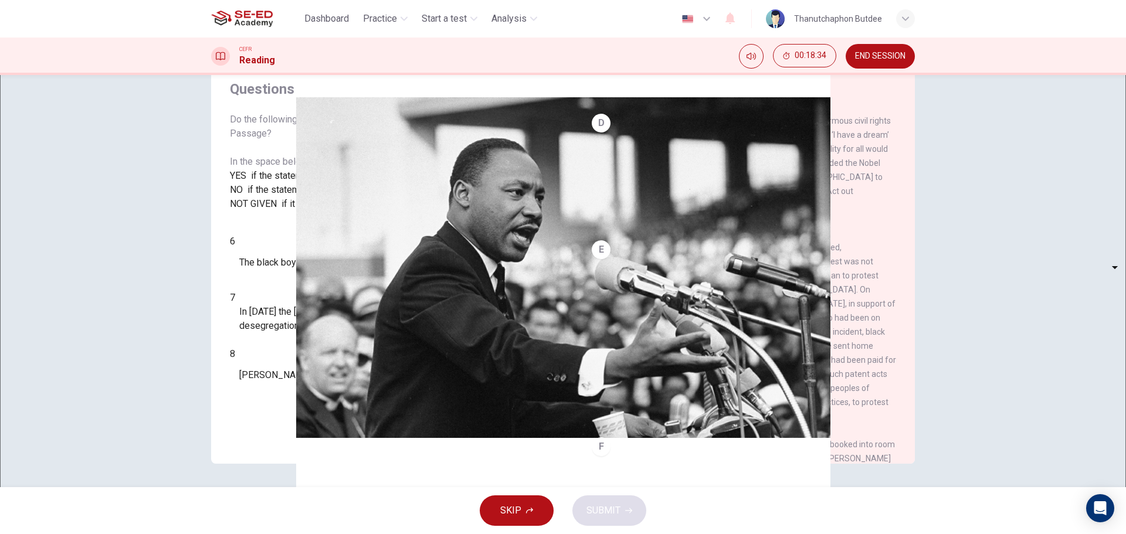
click at [503, 506] on span "SKIP" at bounding box center [510, 511] width 21 height 16
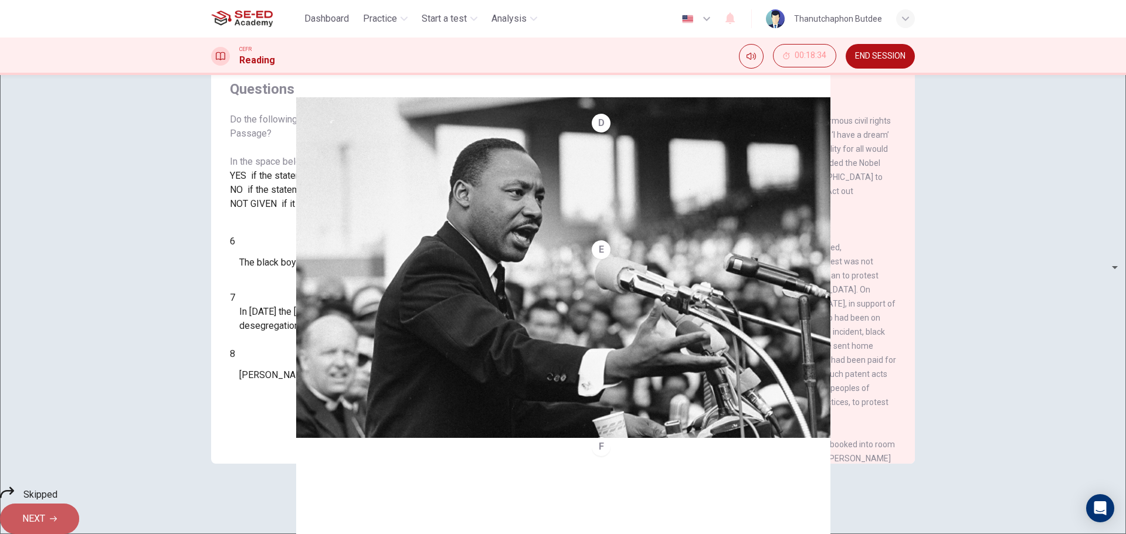
click at [79, 514] on button "NEXT" at bounding box center [39, 519] width 79 height 30
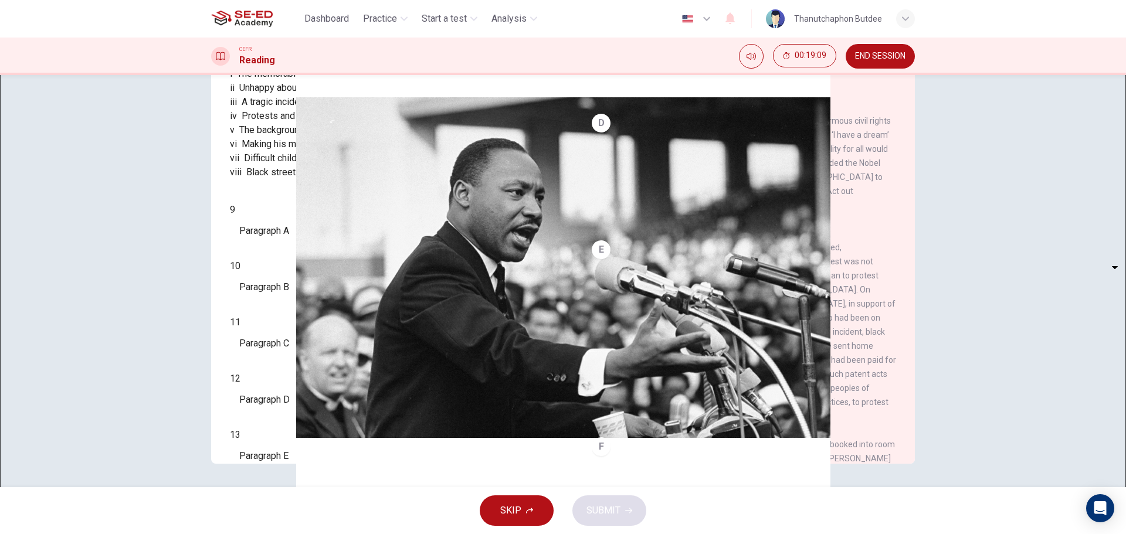
scroll to position [148, 0]
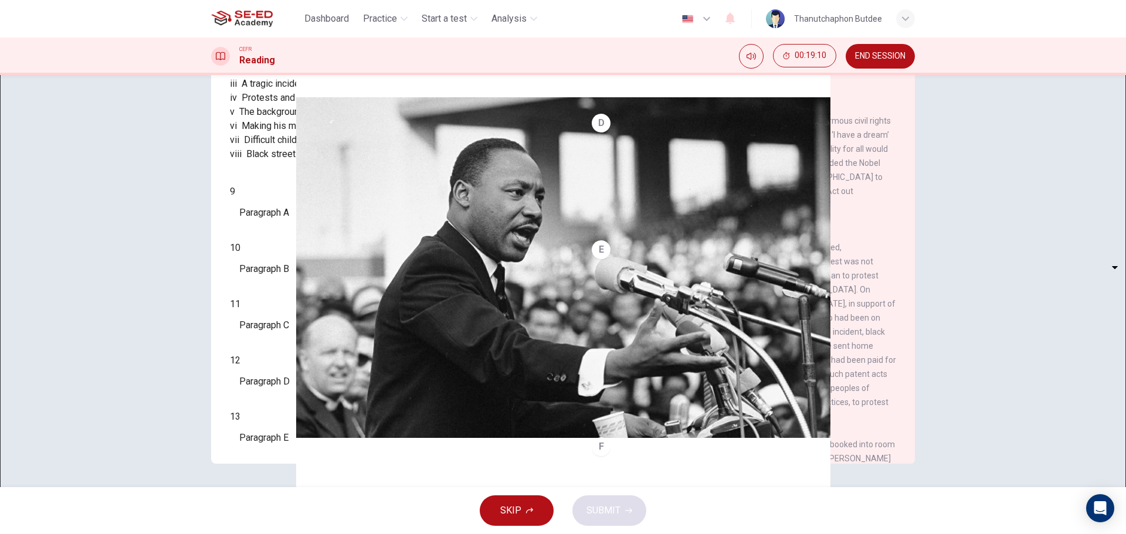
click at [307, 424] on body "This site uses cookies, as explained in our Privacy Policy . If you agree to th…" at bounding box center [563, 267] width 1126 height 534
click at [285, 534] on li "i" at bounding box center [563, 541] width 1126 height 14
type input "i"
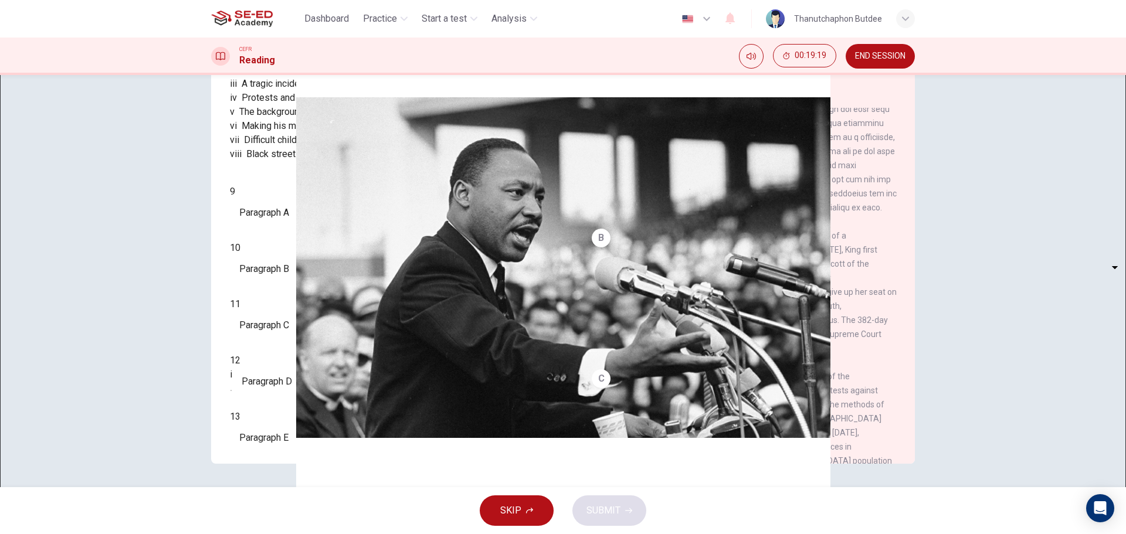
click at [303, 325] on body "This site uses cookies, as explained in our Privacy Policy . If you agree to th…" at bounding box center [563, 267] width 1126 height 534
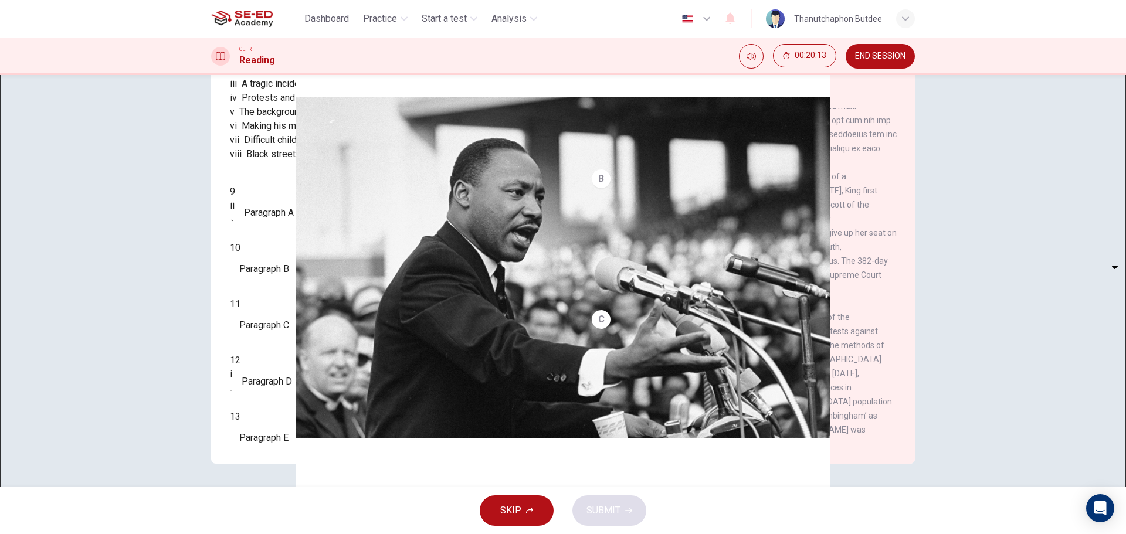
scroll to position [166, 0]
click at [304, 328] on body "This site uses cookies, as explained in our Privacy Policy . If you agree to th…" at bounding box center [563, 267] width 1126 height 534
type input "v"
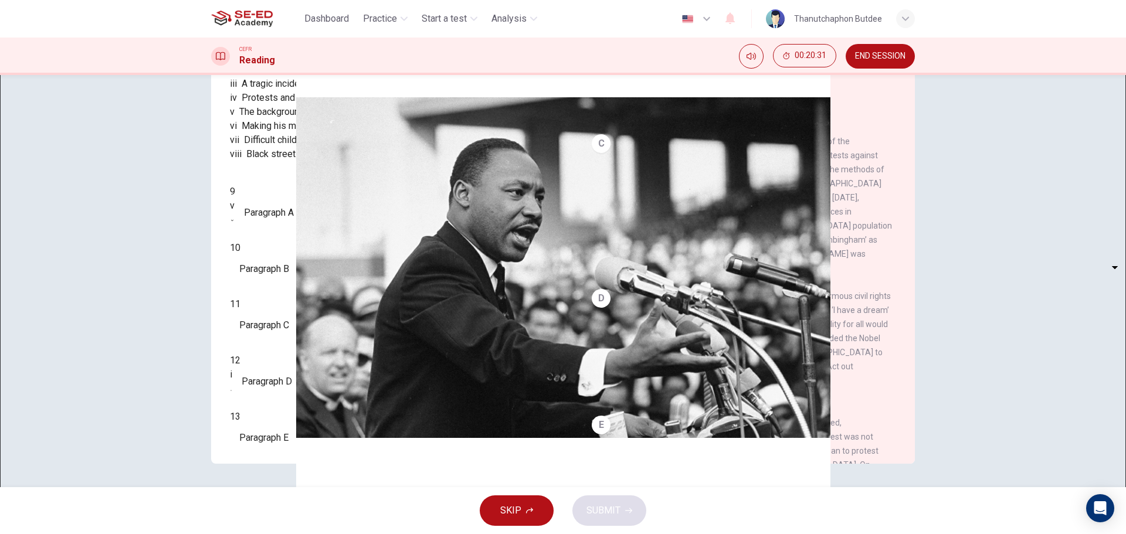
scroll to position [342, 0]
click at [297, 362] on body "This site uses cookies, as explained in our Privacy Policy . If you agree to th…" at bounding box center [563, 267] width 1126 height 534
type input "ii"
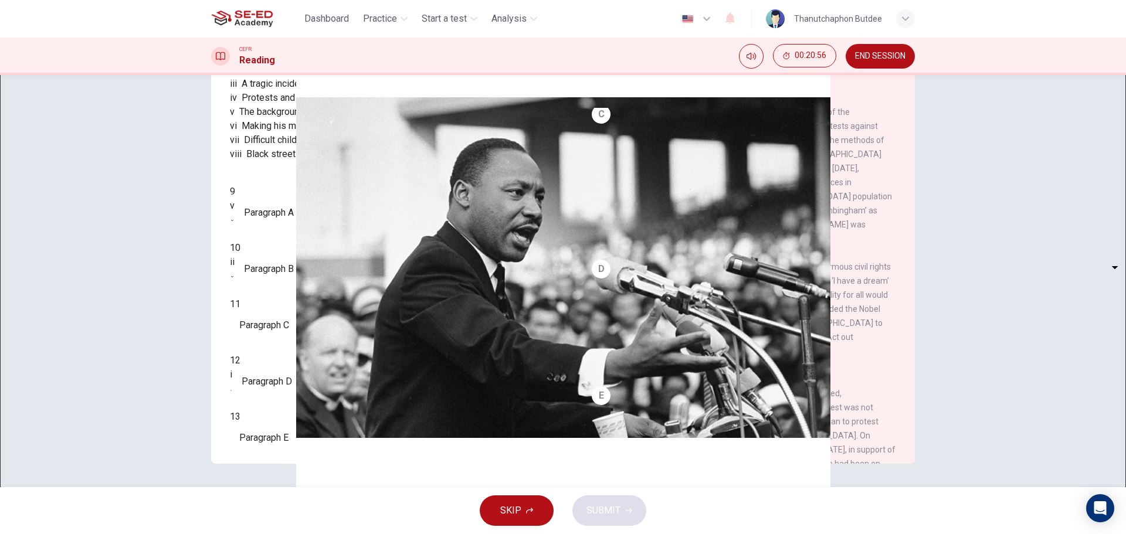
scroll to position [401, 0]
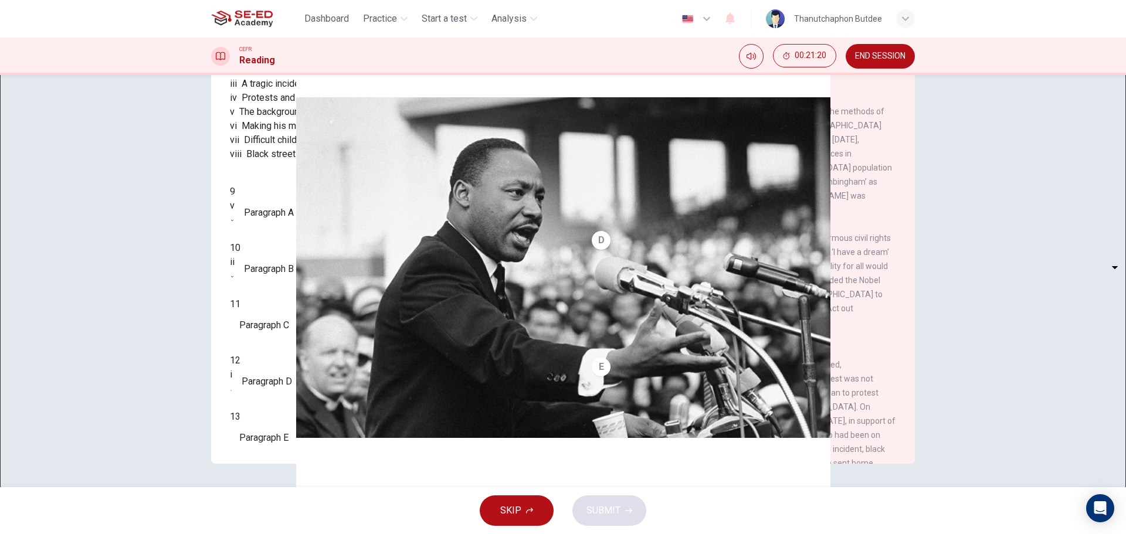
click at [298, 394] on body "This site uses cookies, as explained in our Privacy Policy . If you agree to th…" at bounding box center [563, 267] width 1126 height 534
type input "iv"
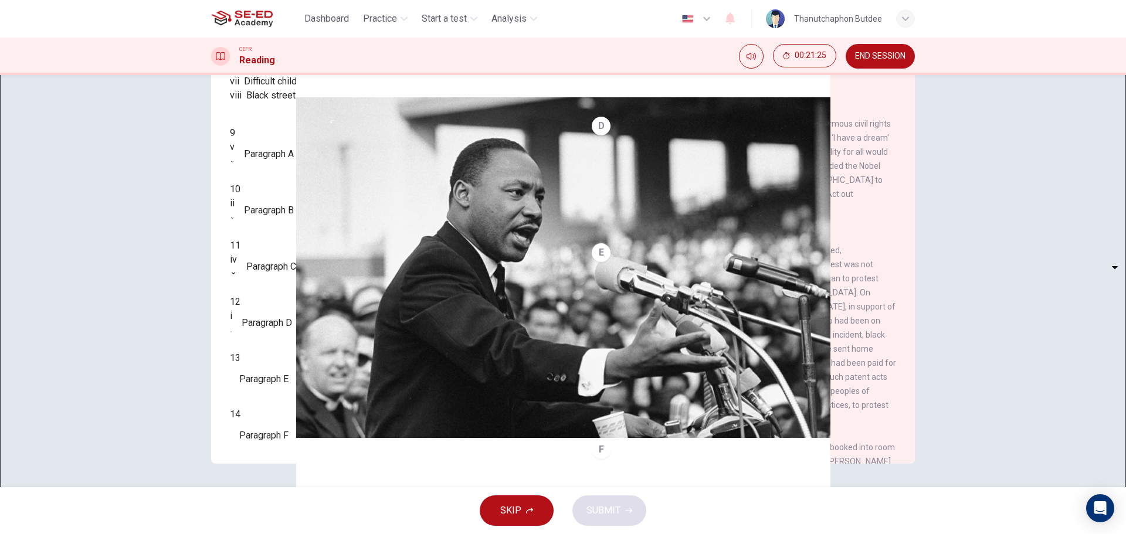
scroll to position [518, 0]
drag, startPoint x: 682, startPoint y: 313, endPoint x: 716, endPoint y: 319, distance: 34.6
click at [714, 226] on div "D After his release, [PERSON_NAME] participated in the enormous civil rights ma…" at bounding box center [744, 170] width 305 height 113
click at [716, 226] on div "D After his release, [PERSON_NAME] participated in the enormous civil rights ma…" at bounding box center [744, 170] width 305 height 113
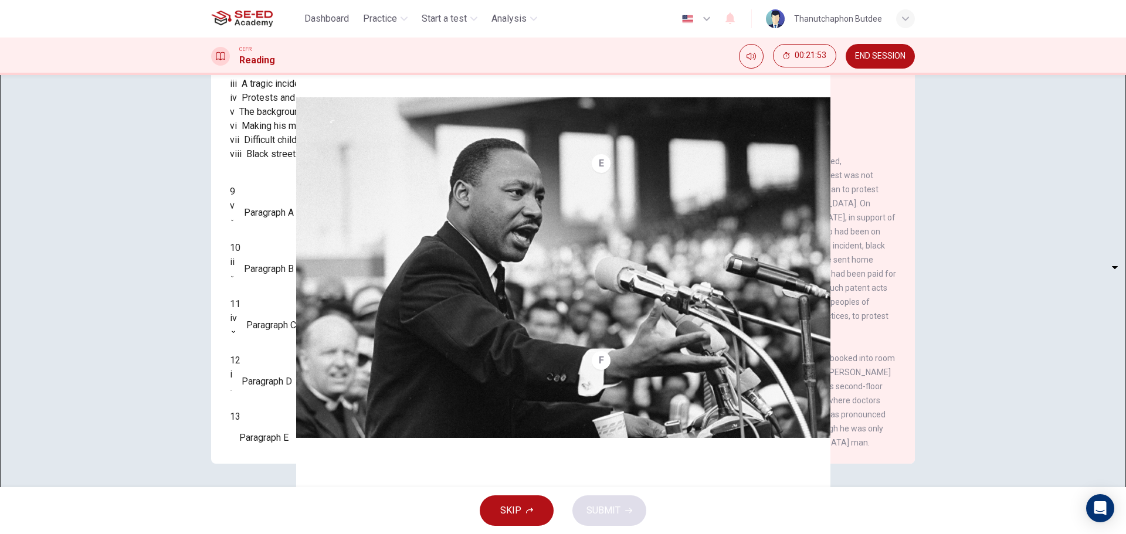
scroll to position [752, 0]
drag, startPoint x: 652, startPoint y: 283, endPoint x: 762, endPoint y: 291, distance: 110.6
click at [753, 290] on div "E As the civil rights movement became increasingly radicalised, [PERSON_NAME] f…" at bounding box center [744, 245] width 305 height 183
click at [797, 306] on div "E As the civil rights movement became increasingly radicalised, [PERSON_NAME] f…" at bounding box center [744, 245] width 305 height 183
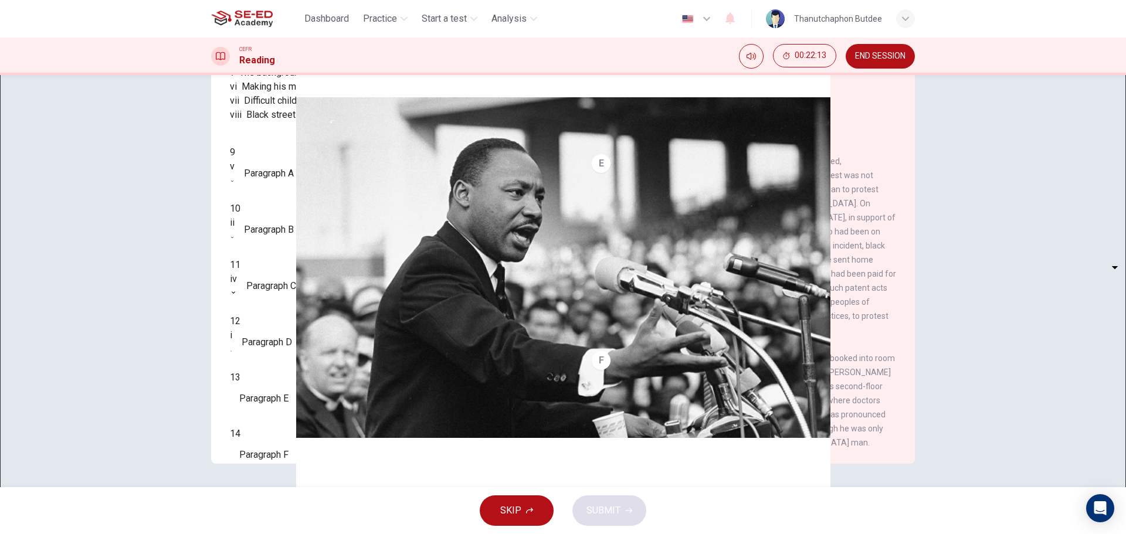
scroll to position [207, 0]
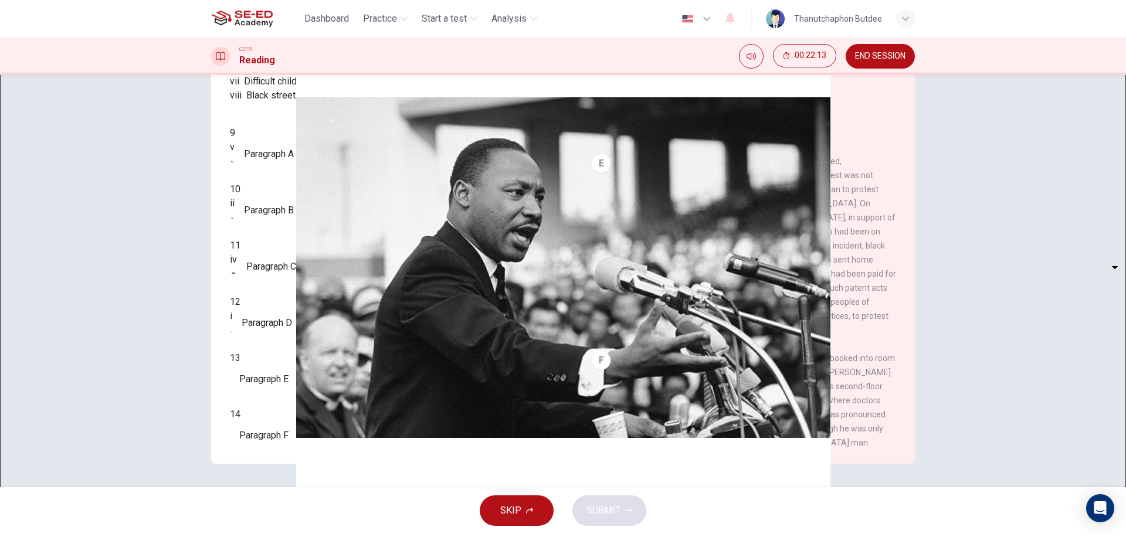
click at [309, 400] on body "This site uses cookies, as explained in our Privacy Policy . If you agree to th…" at bounding box center [563, 267] width 1126 height 534
drag, startPoint x: 440, startPoint y: 260, endPoint x: 461, endPoint y: 262, distance: 20.6
click at [458, 534] on div at bounding box center [563, 534] width 1126 height 0
click at [281, 395] on body "This site uses cookies, as explained in our Privacy Policy . If you agree to th…" at bounding box center [563, 267] width 1126 height 534
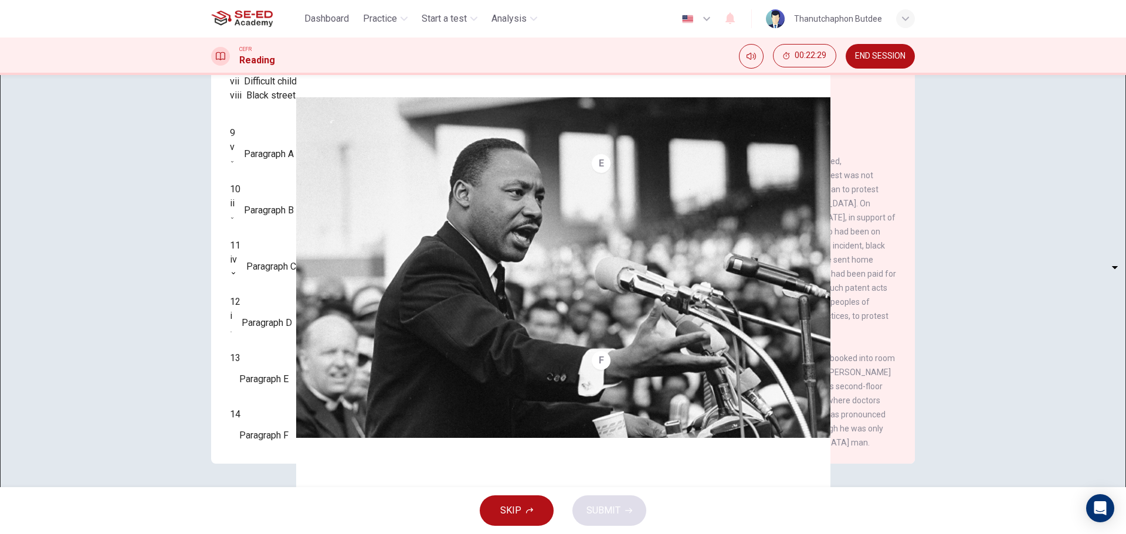
type input "iv"
click at [301, 432] on body "This site uses cookies, as explained in our Privacy Policy . If you agree to th…" at bounding box center [563, 267] width 1126 height 534
type input "vi"
click at [602, 501] on button "SUBMIT" at bounding box center [609, 511] width 74 height 30
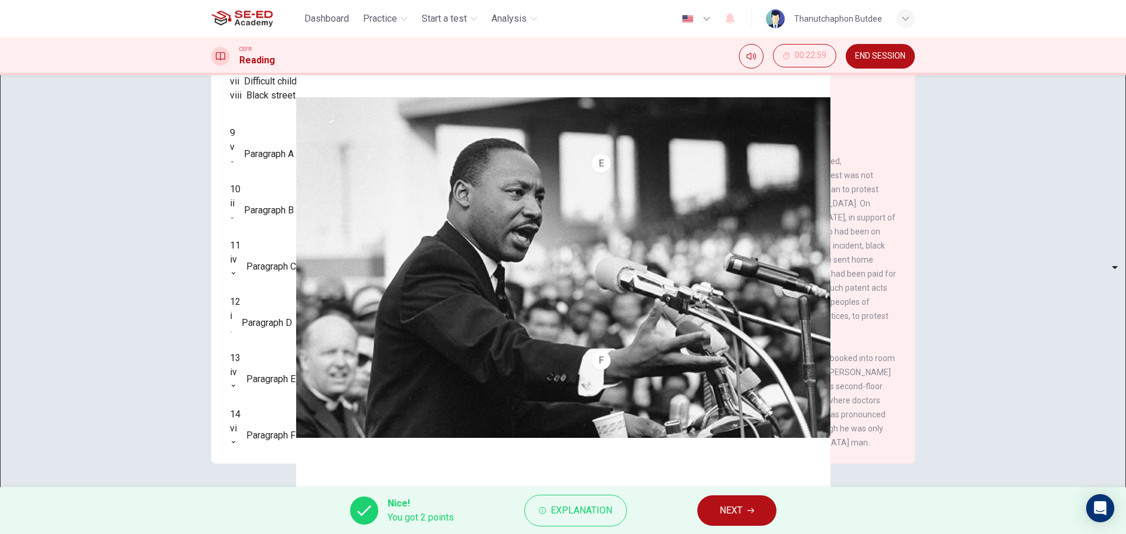
click at [733, 506] on span "NEXT" at bounding box center [731, 511] width 23 height 16
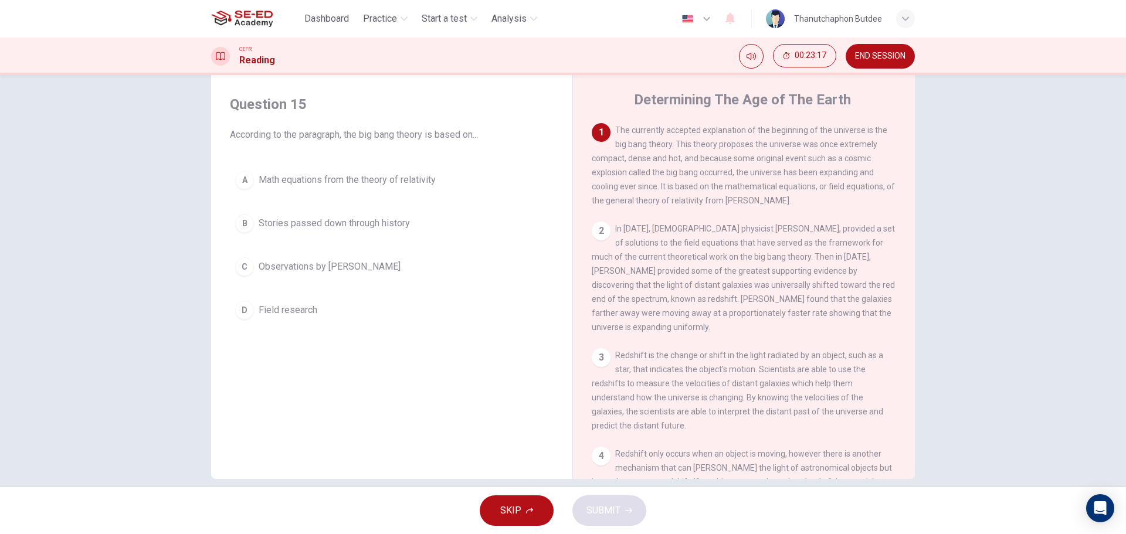
scroll to position [0, 0]
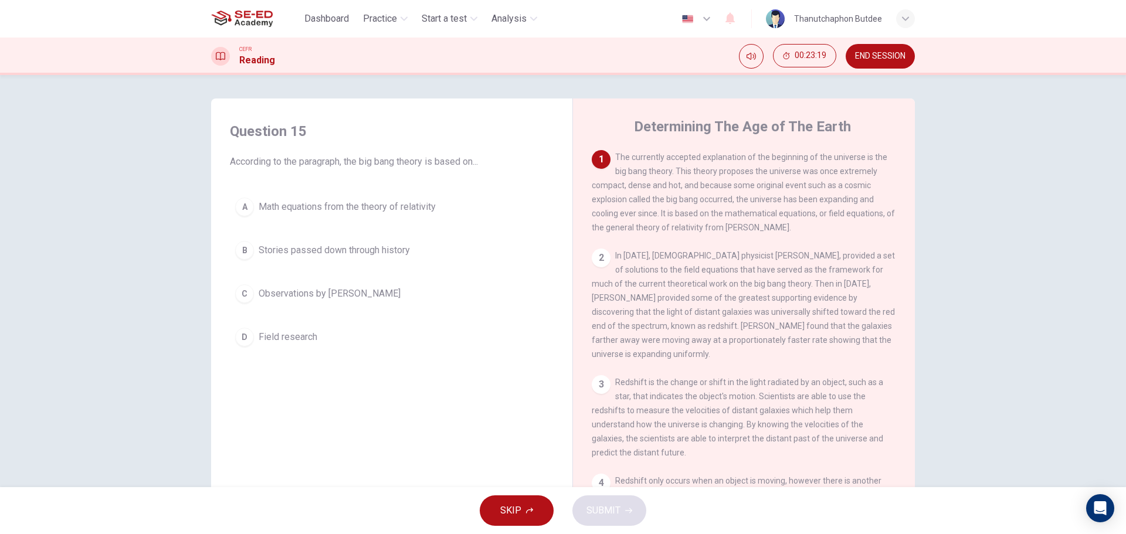
click at [883, 50] on button "END SESSION" at bounding box center [880, 56] width 69 height 25
